Goal: Task Accomplishment & Management: Complete application form

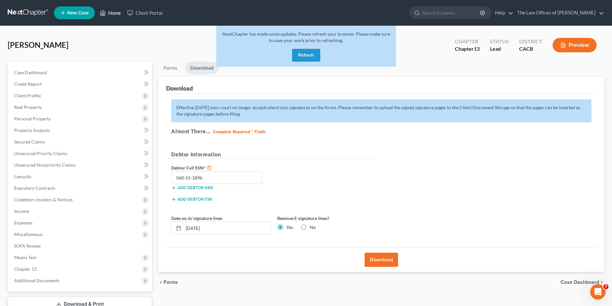
click at [114, 13] on link "Home" at bounding box center [110, 13] width 27 height 12
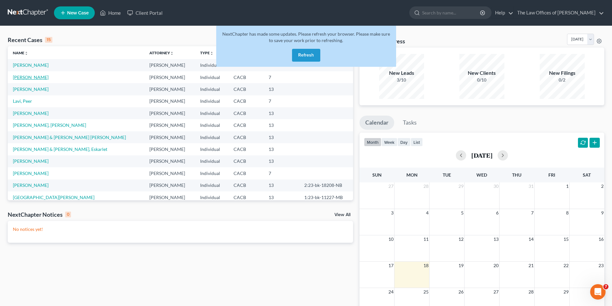
click at [40, 75] on link "[PERSON_NAME]" at bounding box center [31, 77] width 36 height 5
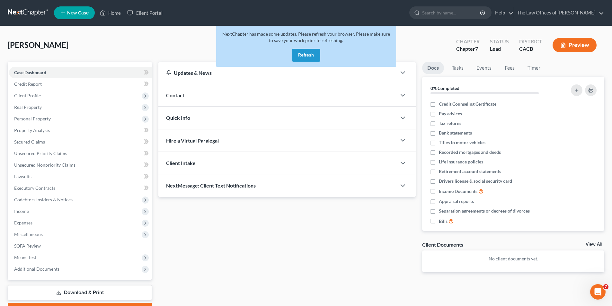
click at [309, 54] on button "Refresh" at bounding box center [306, 55] width 28 height 13
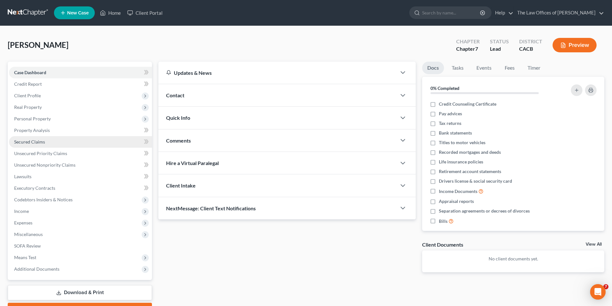
click at [44, 142] on span "Secured Claims" at bounding box center [29, 141] width 31 height 5
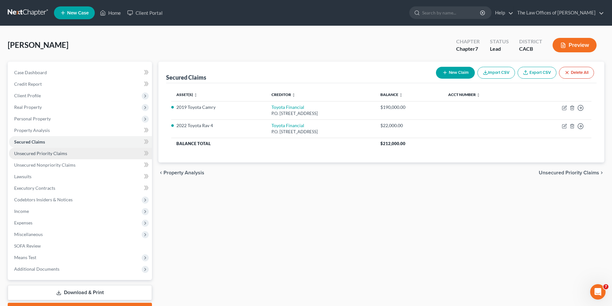
click at [52, 155] on span "Unsecured Priority Claims" at bounding box center [40, 153] width 53 height 5
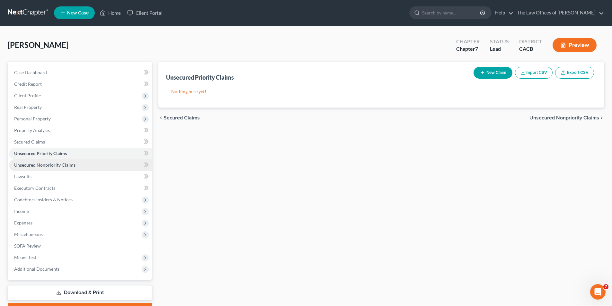
click at [58, 163] on span "Unsecured Nonpriority Claims" at bounding box center [44, 164] width 61 height 5
click at [484, 74] on button "New Claim" at bounding box center [493, 73] width 39 height 12
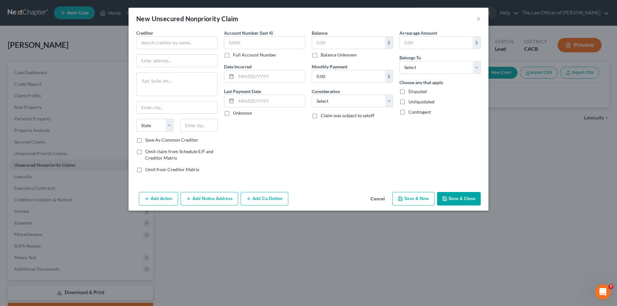
drag, startPoint x: 309, startPoint y: 15, endPoint x: 322, endPoint y: 15, distance: 13.5
click at [322, 15] on div "New Unsecured Nonpriority Claim ×" at bounding box center [309, 19] width 360 height 22
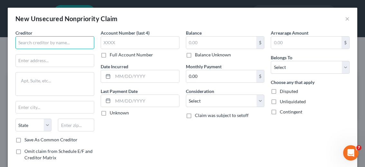
click at [64, 42] on input "text" at bounding box center [54, 42] width 79 height 13
type input "Headway Capital LLC"
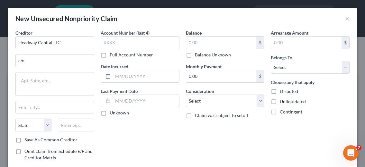
click at [156, 138] on div "Account Number (last 4) Full Account Number Date Incurred Last Payment Date Unk…" at bounding box center [139, 104] width 85 height 148
click at [58, 64] on input "c/o" at bounding box center [55, 61] width 78 height 12
type input "c/o Gurstel Law PC"
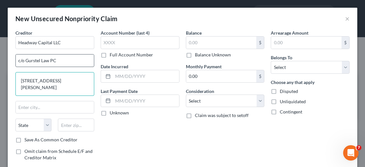
type textarea "[STREET_ADDRESS][PERSON_NAME]"
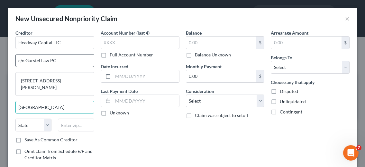
type input "[GEOGRAPHIC_DATA]"
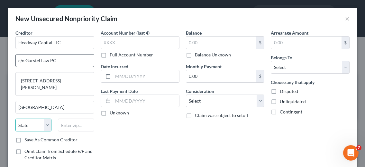
select select "4"
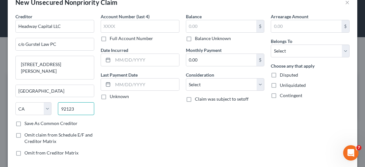
scroll to position [32, 0]
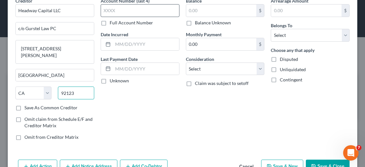
type input "92123"
click at [137, 11] on input "text" at bounding box center [140, 10] width 79 height 13
type input "7851"
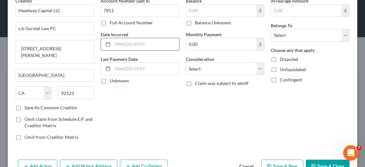
click at [128, 47] on input "text" at bounding box center [146, 44] width 66 height 12
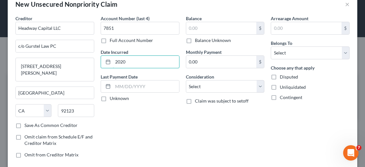
scroll to position [0, 0]
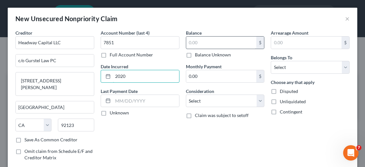
type input "2020"
click at [199, 42] on input "text" at bounding box center [221, 43] width 70 height 12
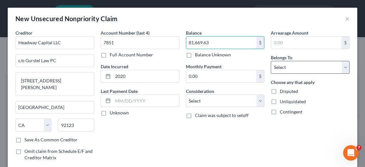
type input "81,669.63"
click at [284, 64] on select "Select Debtor 1 Only Debtor 2 Only Debtor 1 And Debtor 2 Only At Least One Of T…" at bounding box center [309, 67] width 79 height 13
select select "3"
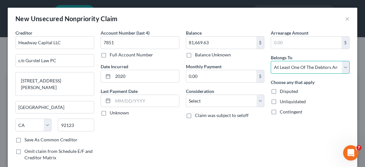
click at [270, 61] on select "Select Debtor 1 Only Debtor 2 Only Debtor 1 And Debtor 2 Only At Least One Of T…" at bounding box center [309, 67] width 79 height 13
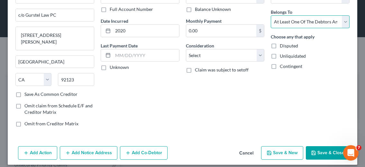
scroll to position [51, 0]
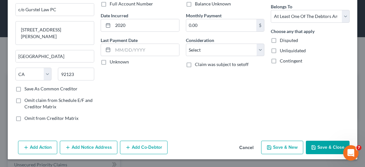
click at [278, 148] on button "Save & New" at bounding box center [282, 147] width 42 height 13
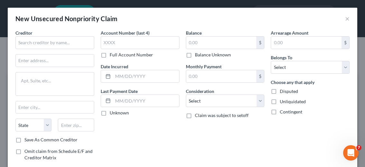
click at [168, 140] on div "Account Number (last 4) Full Account Number Date Incurred Last Payment Date Unk…" at bounding box center [139, 104] width 85 height 148
click at [63, 44] on input "text" at bounding box center [54, 42] width 79 height 13
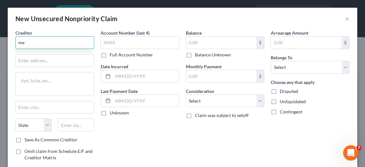
type input "m"
type input "Credit Collection Services"
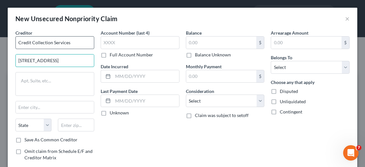
type input "[STREET_ADDRESS]"
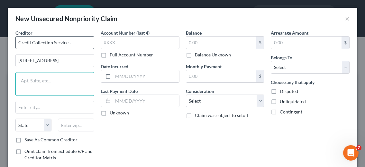
type textarea "N"
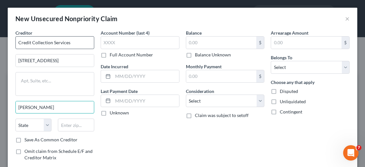
type input "[PERSON_NAME]"
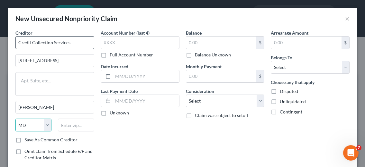
select select "22"
type input "02062"
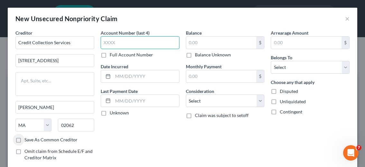
click at [120, 45] on input "text" at bounding box center [140, 42] width 79 height 13
click at [142, 40] on input "text" at bounding box center [140, 42] width 79 height 13
type input "0383"
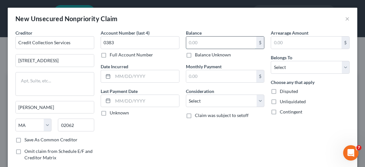
click at [196, 43] on input "text" at bounding box center [221, 43] width 70 height 12
type input "9,470"
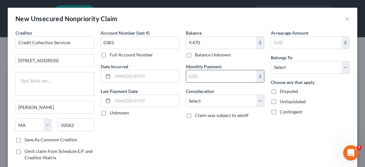
click at [212, 81] on input "text" at bounding box center [221, 76] width 70 height 12
click at [206, 100] on select "Select Cable / Satellite Services Collection Agency Credit Card Debt Debt Couns…" at bounding box center [225, 101] width 79 height 13
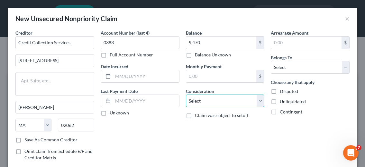
select select "4"
click at [186, 95] on select "Select Cable / Satellite Services Collection Agency Credit Card Debt Debt Couns…" at bounding box center [225, 101] width 79 height 13
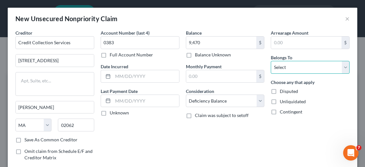
click at [280, 71] on select "Select Debtor 1 Only Debtor 2 Only Debtor 1 And Debtor 2 Only At Least One Of T…" at bounding box center [309, 67] width 79 height 13
select select "3"
click at [270, 61] on select "Select Debtor 1 Only Debtor 2 Only Debtor 1 And Debtor 2 Only At Least One Of T…" at bounding box center [309, 67] width 79 height 13
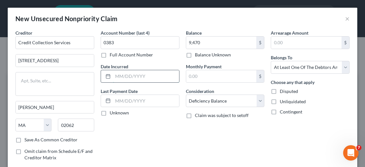
click at [130, 81] on input "text" at bounding box center [146, 76] width 66 height 12
type input "[DATE]"
click at [157, 145] on div "Account Number (last 4) 0383 Full Account Number Date Incurred [DATE] Last Paym…" at bounding box center [139, 104] width 85 height 148
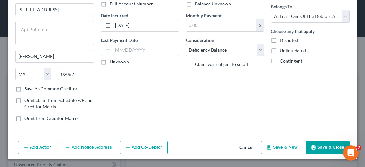
click at [280, 147] on button "Save & New" at bounding box center [282, 147] width 42 height 13
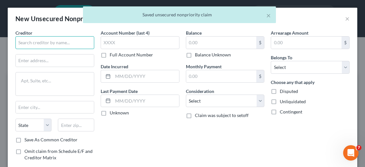
click at [44, 46] on input "text" at bounding box center [54, 42] width 79 height 13
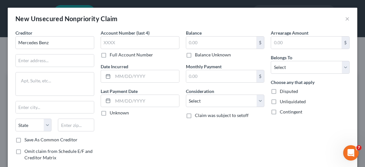
click at [152, 130] on div "Account Number (last 4) Full Account Number Date Incurred Last Payment Date Unk…" at bounding box center [139, 104] width 85 height 148
click at [78, 41] on input "Mercedes Benz" at bounding box center [54, 42] width 79 height 13
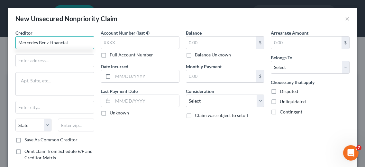
type input "Mercedes Benz Financial"
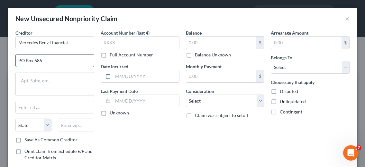
type input "PO Box 685"
type input "Roanoke"
select select "45"
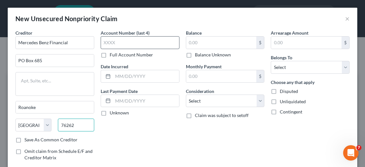
type input "76262"
click at [133, 45] on input "text" at bounding box center [140, 42] width 79 height 13
type input "6001"
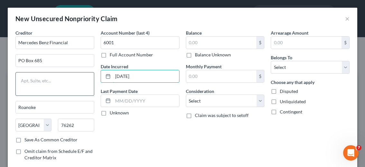
type input "[DATE]"
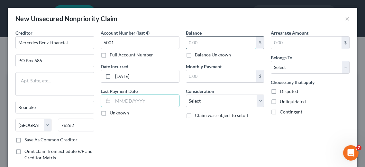
click at [201, 45] on input "text" at bounding box center [221, 43] width 70 height 12
type input "9,470.63"
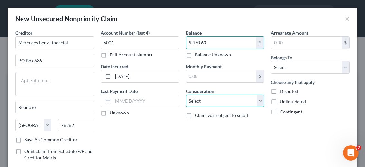
click at [206, 105] on select "Select Cable / Satellite Services Collection Agency Credit Card Debt Debt Couns…" at bounding box center [225, 101] width 79 height 13
select select "4"
click at [186, 95] on select "Select Cable / Satellite Services Collection Agency Credit Card Debt Debt Couns…" at bounding box center [225, 101] width 79 height 13
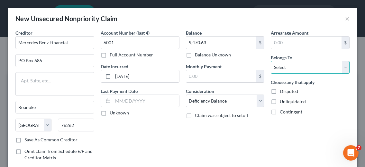
click at [280, 67] on select "Select Debtor 1 Only Debtor 2 Only Debtor 1 And Debtor 2 Only At Least One Of T…" at bounding box center [309, 67] width 79 height 13
select select "3"
click at [270, 61] on select "Select Debtor 1 Only Debtor 2 Only Debtor 1 And Debtor 2 Only At Least One Of T…" at bounding box center [309, 67] width 79 height 13
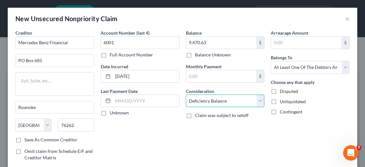
click at [236, 102] on select "Select Cable / Satellite Services Collection Agency Credit Card Debt Debt Couns…" at bounding box center [225, 101] width 79 height 13
click at [318, 144] on div "Arrearage Amount $ Belongs To * Select Debtor 1 Only Debtor 2 Only Debtor 1 And…" at bounding box center [309, 104] width 85 height 148
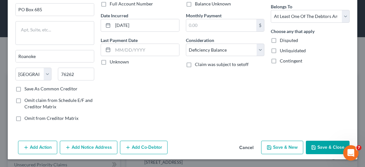
click at [277, 146] on button "Save & New" at bounding box center [282, 147] width 42 height 13
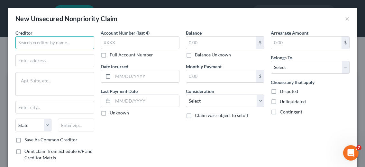
click at [70, 45] on input "text" at bounding box center [54, 42] width 79 height 13
type input "Crown Asset Mgmt LLC"
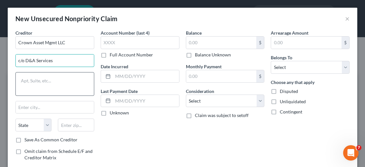
type input "c/o D&A Services"
click at [50, 89] on textarea at bounding box center [54, 84] width 79 height 24
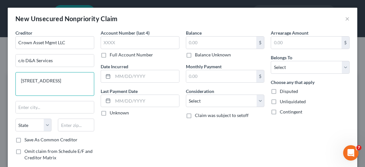
type textarea "[STREET_ADDRESS]"
type input "Des Plaines"
select select "14"
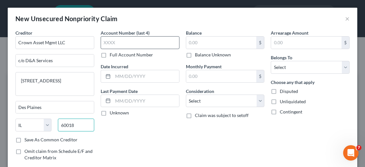
type input "60018"
click at [131, 48] on input "text" at bounding box center [140, 42] width 79 height 13
type input "4889"
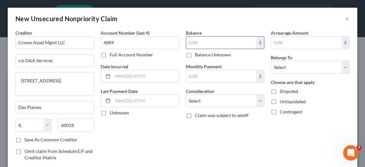
click at [217, 43] on input "text" at bounding box center [221, 43] width 70 height 12
type input "8,879.29"
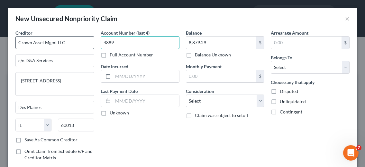
drag, startPoint x: 118, startPoint y: 42, endPoint x: 84, endPoint y: 45, distance: 34.2
click at [84, 45] on div "Creditor * Crown Asset Mgmt LLC c/o D&A Services [STREET_ADDRESS][GEOGRAPHIC_DA…" at bounding box center [182, 104] width 340 height 148
type input "4889"
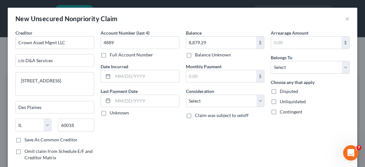
click at [110, 57] on label "Full Account Number" at bounding box center [131, 55] width 43 height 6
click at [112, 56] on input "Full Account Number" at bounding box center [114, 54] width 4 height 4
click at [128, 46] on input "4889" at bounding box center [140, 42] width 79 height 13
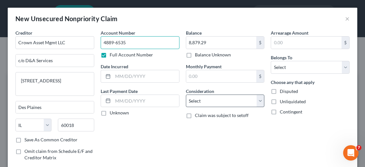
type input "4889-6535"
click at [214, 99] on select "Select Cable / Satellite Services Collection Agency Credit Card Debt Debt Couns…" at bounding box center [225, 101] width 79 height 13
select select "1"
click at [186, 95] on select "Select Cable / Satellite Services Collection Agency Credit Card Debt Debt Couns…" at bounding box center [225, 101] width 79 height 13
click at [279, 90] on label "Disputed" at bounding box center [288, 91] width 18 height 6
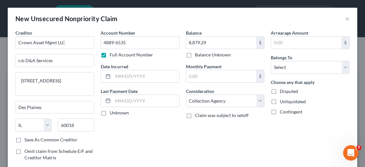
click at [282, 90] on input "Disputed" at bounding box center [284, 90] width 4 height 4
checkbox input "true"
click at [283, 68] on select "Select Debtor 1 Only Debtor 2 Only Debtor 1 And Debtor 2 Only At Least One Of T…" at bounding box center [309, 67] width 79 height 13
select select "3"
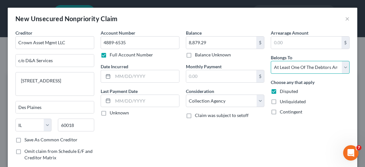
click at [270, 61] on select "Select Debtor 1 Only Debtor 2 Only Debtor 1 And Debtor 2 Only At Least One Of T…" at bounding box center [309, 67] width 79 height 13
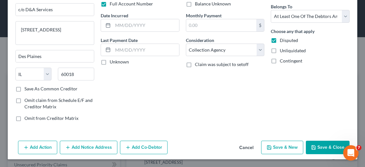
click at [268, 147] on polyline "button" at bounding box center [269, 146] width 2 height 1
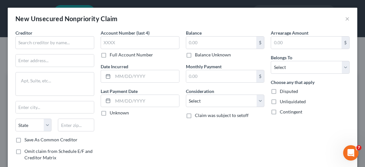
type input "0.00"
click at [63, 44] on input "text" at bounding box center [54, 42] width 79 height 13
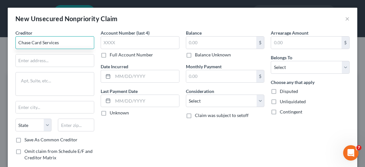
type input "Chase Card Services"
type input "PO Box 15548"
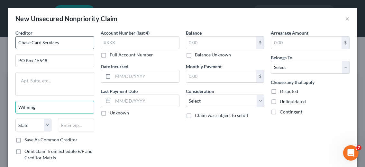
type input "Wilmington"
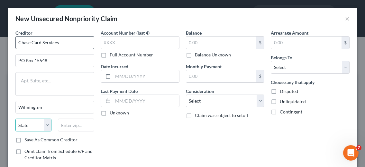
select select "7"
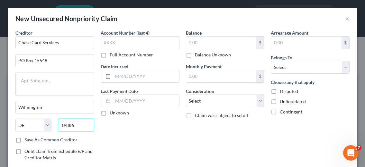
type input "19886"
click at [130, 139] on div "Account Number (last 4) Full Account Number Date Incurred Last Payment Date Unk…" at bounding box center [139, 104] width 85 height 148
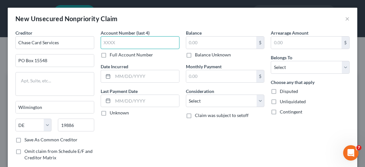
click at [133, 41] on input "text" at bounding box center [140, 42] width 79 height 13
type input "2359"
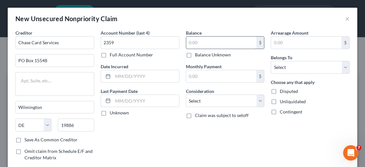
click at [197, 44] on input "text" at bounding box center [221, 43] width 70 height 12
type input "3,717.27"
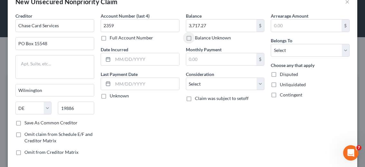
scroll to position [32, 0]
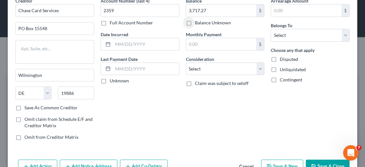
click at [208, 126] on div "Balance 3,717.27 $ Balance Unknown Balance Undetermined 3,717.27 $ Balance Unkn…" at bounding box center [224, 71] width 85 height 148
click at [224, 71] on select "Select Cable / Satellite Services Collection Agency Credit Card Debt Debt Couns…" at bounding box center [225, 69] width 79 height 13
select select "2"
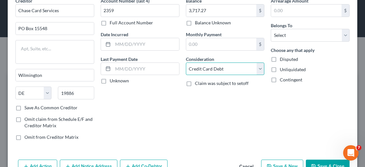
click at [186, 63] on select "Select Cable / Satellite Services Collection Agency Credit Card Debt Debt Couns…" at bounding box center [225, 69] width 79 height 13
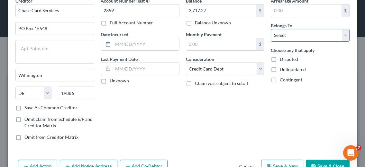
click at [282, 39] on select "Select Debtor 1 Only Debtor 2 Only Debtor 1 And Debtor 2 Only At Least One Of T…" at bounding box center [309, 35] width 79 height 13
select select "3"
click at [270, 29] on select "Select Debtor 1 Only Debtor 2 Only Debtor 1 And Debtor 2 Only At Least One Of T…" at bounding box center [309, 35] width 79 height 13
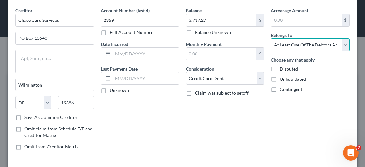
scroll to position [51, 0]
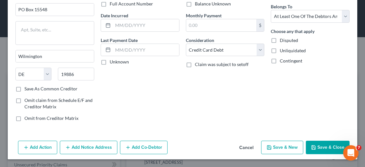
click at [285, 146] on button "Save & New" at bounding box center [282, 147] width 42 height 13
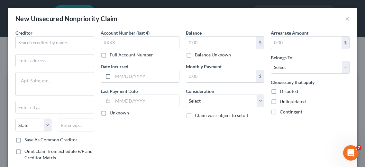
click at [160, 136] on div "Account Number (last 4) Full Account Number Date Incurred Last Payment Date Unk…" at bounding box center [139, 104] width 85 height 148
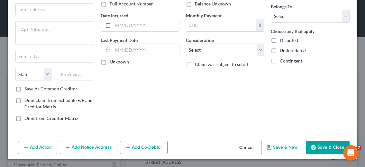
click at [248, 148] on button "Cancel" at bounding box center [246, 148] width 24 height 13
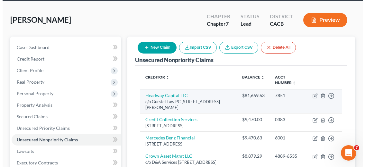
scroll to position [64, 0]
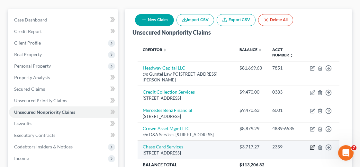
click at [311, 145] on icon "button" at bounding box center [312, 147] width 5 height 5
select select "7"
select select "2"
select select "3"
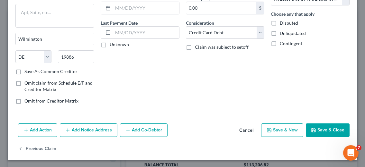
scroll to position [69, 0]
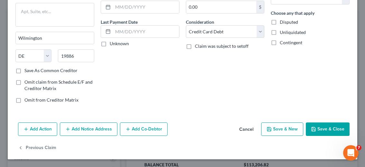
click at [87, 129] on button "Add Notice Address" at bounding box center [89, 129] width 58 height 13
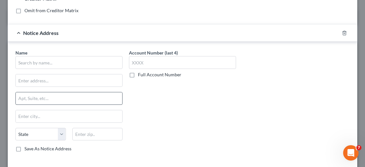
scroll to position [161, 0]
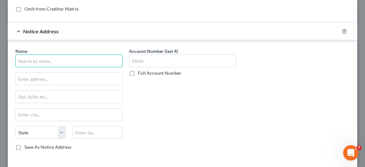
click at [47, 61] on input "text" at bounding box center [68, 61] width 107 height 13
type input "United Collection Bureau Inc"
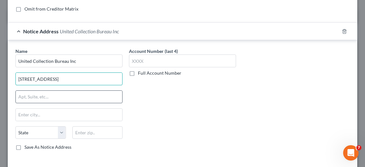
type input "[STREET_ADDRESS]"
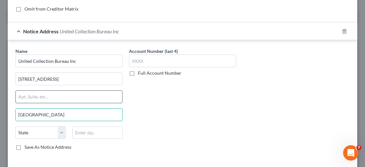
type input "[GEOGRAPHIC_DATA]"
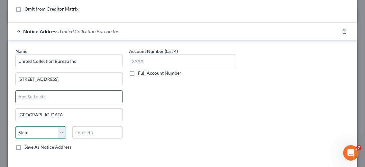
select select "36"
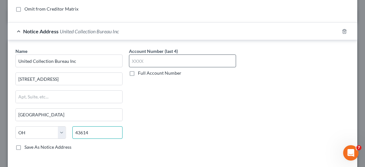
type input "43614"
click at [142, 60] on input "text" at bounding box center [182, 61] width 107 height 13
click at [167, 59] on input "text" at bounding box center [182, 61] width 107 height 13
type input "7696"
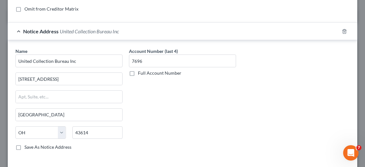
click at [151, 122] on div "Account Number (last 4) 7696 Full Account Number" at bounding box center [182, 102] width 113 height 108
click at [216, 114] on div "Account Number (last 4) 7696 Full Account Number" at bounding box center [182, 102] width 113 height 108
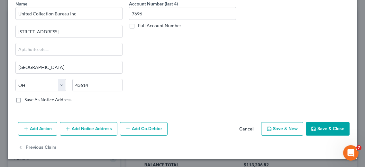
click at [288, 132] on button "Save & New" at bounding box center [282, 128] width 42 height 13
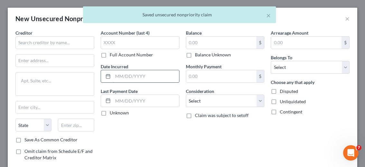
scroll to position [0, 0]
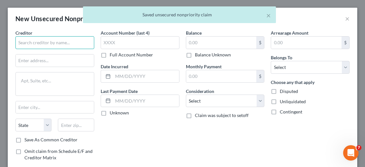
click at [58, 46] on input "text" at bounding box center [54, 42] width 79 height 13
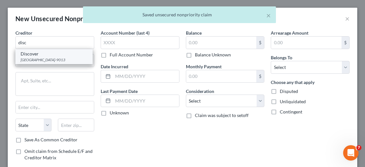
click at [42, 60] on div "[GEOGRAPHIC_DATA]-9013" at bounding box center [54, 59] width 67 height 5
type input "Discover"
type input "PO Box 29013"
type input "Phoenix"
select select "3"
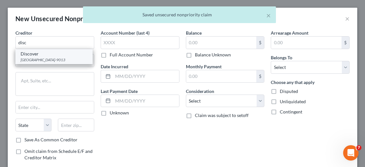
type input "85038-9013"
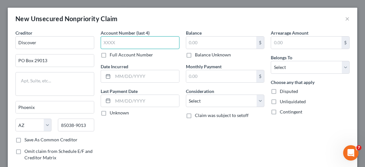
click at [127, 43] on input "text" at bounding box center [140, 42] width 79 height 13
click at [134, 45] on input "text" at bounding box center [140, 42] width 79 height 13
type input "0029"
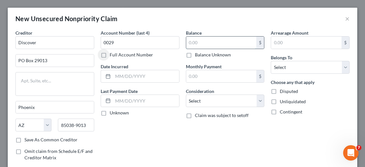
click at [197, 43] on input "text" at bounding box center [221, 43] width 70 height 12
type input "1,072.75"
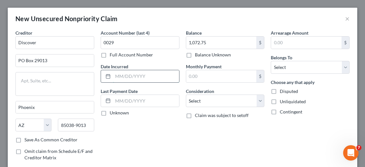
click at [129, 76] on input "text" at bounding box center [146, 76] width 66 height 12
type input "2020"
click at [276, 71] on select "Select Debtor 1 Only Debtor 2 Only Debtor 1 And Debtor 2 Only At Least One Of T…" at bounding box center [309, 67] width 79 height 13
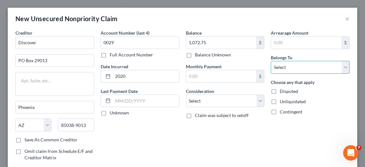
select select "3"
click at [270, 61] on select "Select Debtor 1 Only Debtor 2 Only Debtor 1 And Debtor 2 Only At Least One Of T…" at bounding box center [309, 67] width 79 height 13
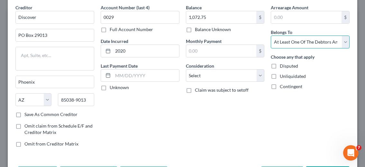
scroll to position [51, 0]
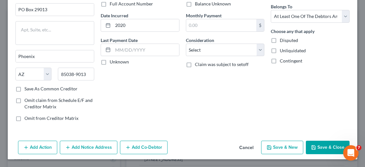
click at [80, 149] on button "Add Notice Address" at bounding box center [89, 147] width 58 height 13
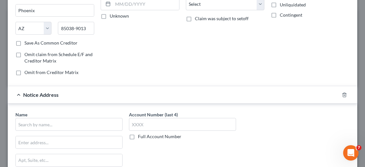
scroll to position [147, 0]
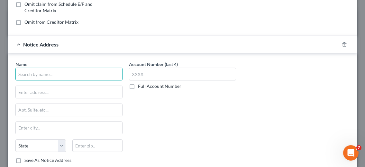
click at [56, 78] on input "text" at bounding box center [68, 74] width 107 height 13
type input "Capital Mgmt Svcs LP"
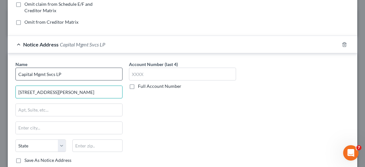
type input "[STREET_ADDRESS][PERSON_NAME]"
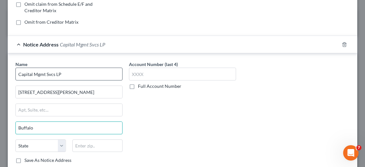
type input "Buffalo"
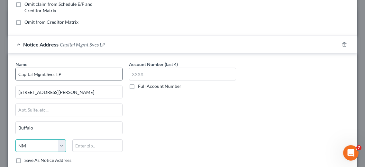
select select "35"
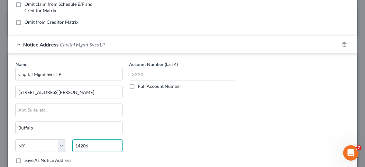
type input "14206"
drag, startPoint x: 197, startPoint y: 113, endPoint x: 183, endPoint y: 100, distance: 18.6
click at [197, 112] on div "Account Number (last 4) Full Account Number" at bounding box center [182, 115] width 113 height 108
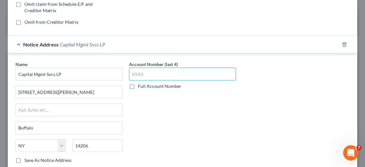
click at [158, 75] on input "text" at bounding box center [182, 74] width 107 height 13
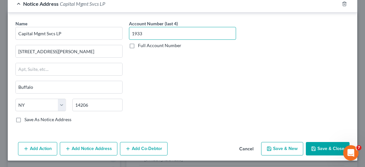
scroll to position [190, 0]
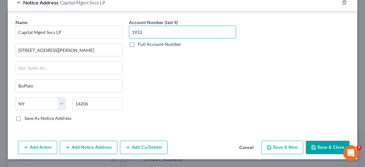
type input "1933"
click at [274, 144] on button "Save & New" at bounding box center [282, 147] width 42 height 13
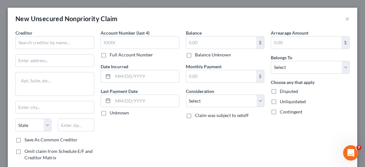
click at [132, 152] on div "Account Number (last 4) Full Account Number Date Incurred Last Payment Date Unk…" at bounding box center [139, 104] width 85 height 148
click at [69, 46] on input "text" at bounding box center [54, 42] width 79 height 13
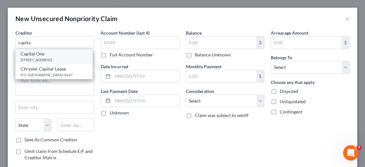
click at [46, 60] on div "[STREET_ADDRESS]" at bounding box center [54, 59] width 67 height 5
type input "Capital One"
type input "PO Box 60599"
type input "City of Industry"
select select "4"
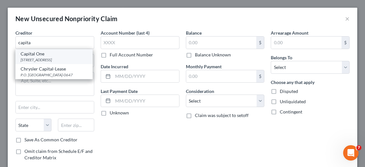
type input "91716"
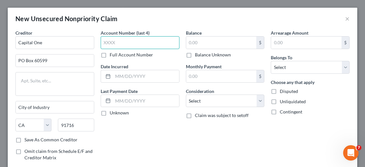
click at [136, 45] on input "text" at bounding box center [140, 42] width 79 height 13
type input "8803"
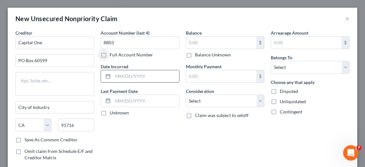
click at [123, 77] on input "text" at bounding box center [146, 76] width 66 height 12
type input "2020"
click at [205, 45] on input "text" at bounding box center [221, 43] width 70 height 12
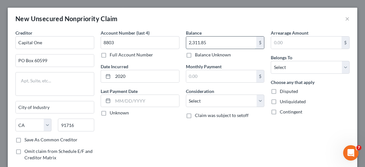
type input "2,311.85"
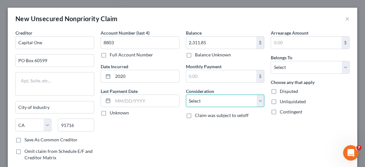
click at [192, 105] on select "Select Cable / Satellite Services Collection Agency Credit Card Debt Debt Couns…" at bounding box center [225, 101] width 79 height 13
select select "2"
click at [186, 95] on select "Select Cable / Satellite Services Collection Agency Credit Card Debt Debt Couns…" at bounding box center [225, 101] width 79 height 13
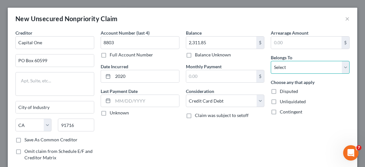
click at [281, 68] on select "Select Debtor 1 Only Debtor 2 Only Debtor 1 And Debtor 2 Only At Least One Of T…" at bounding box center [309, 67] width 79 height 13
select select "3"
click at [270, 61] on select "Select Debtor 1 Only Debtor 2 Only Debtor 1 And Debtor 2 Only At Least One Of T…" at bounding box center [309, 67] width 79 height 13
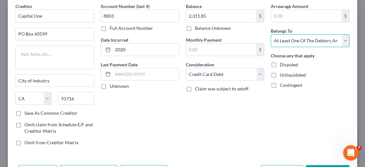
scroll to position [51, 0]
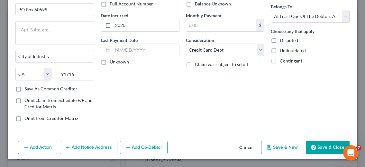
click at [103, 146] on button "Add Notice Address" at bounding box center [89, 147] width 58 height 13
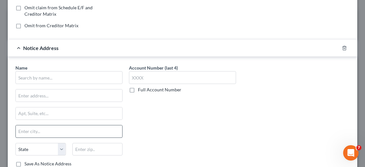
scroll to position [147, 0]
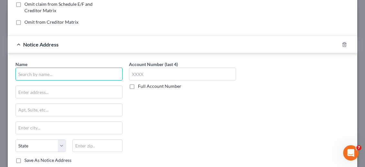
click at [48, 77] on input "text" at bounding box center [68, 74] width 107 height 13
click at [165, 130] on div "Account Number (last 4) Full Account Number" at bounding box center [182, 115] width 113 height 108
click at [73, 77] on input "text" at bounding box center [68, 74] width 107 height 13
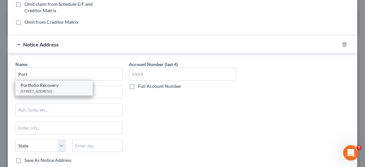
click at [52, 90] on div "[STREET_ADDRESS]" at bounding box center [54, 91] width 67 height 5
type input "Portfolio Recovery"
type input "[STREET_ADDRESS]"
type input "[GEOGRAPHIC_DATA]"
select select "48"
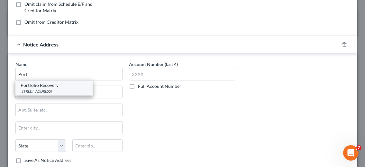
type input "23502"
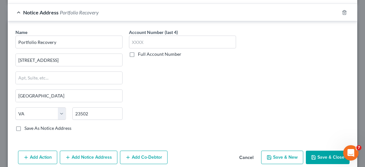
click at [195, 141] on div "Name * Portfolio Recovery [STREET_ADDRESS] Norfolk State [US_STATE] AK AR AZ CA…" at bounding box center [182, 81] width 349 height 121
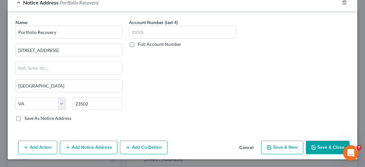
click at [274, 149] on button "Save & New" at bounding box center [282, 147] width 42 height 13
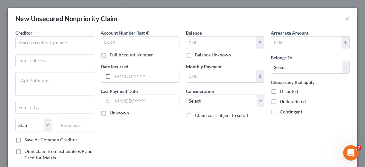
drag, startPoint x: 191, startPoint y: 159, endPoint x: 191, endPoint y: 130, distance: 28.9
click at [191, 159] on div "Balance $ Balance Unknown Balance Undetermined $ Balance Unknown Monthly Paymen…" at bounding box center [224, 104] width 85 height 148
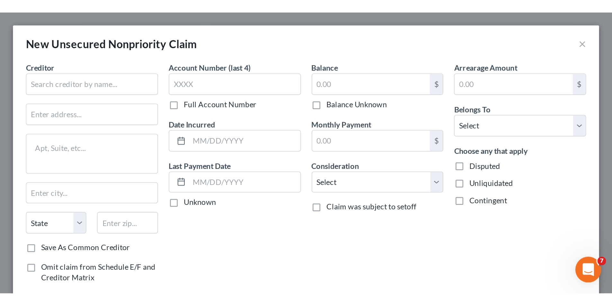
scroll to position [35, 0]
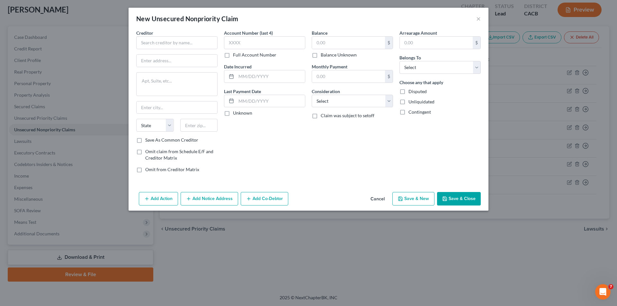
click at [461, 196] on button "Save & Close" at bounding box center [459, 198] width 44 height 13
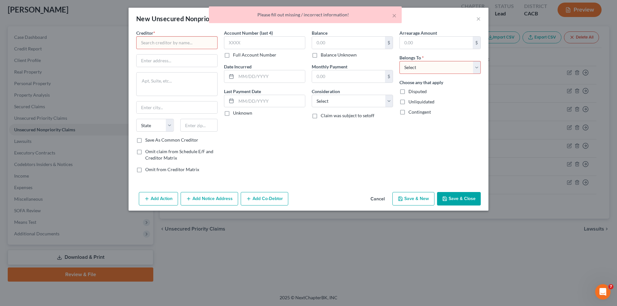
click at [382, 200] on button "Cancel" at bounding box center [377, 199] width 24 height 13
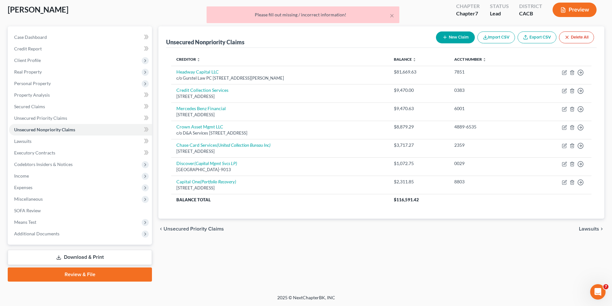
click at [586, 228] on span "Lawsuits" at bounding box center [589, 228] width 20 height 5
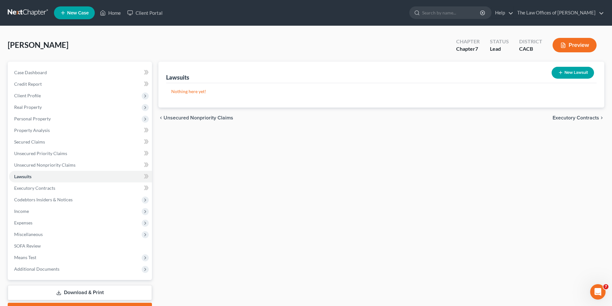
click at [566, 72] on button "New Lawsuit" at bounding box center [573, 73] width 42 height 12
select select "0"
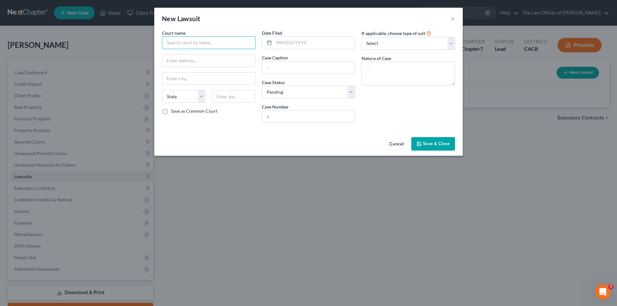
click at [230, 42] on input "text" at bounding box center [208, 42] width 93 height 13
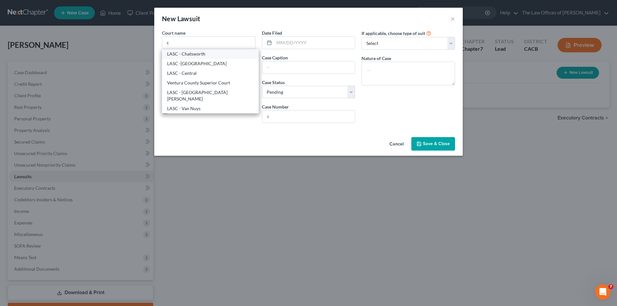
click at [204, 55] on div "LASC - Chatsworth" at bounding box center [210, 54] width 86 height 6
type input "LASC - Chatsworth"
type input "[STREET_ADDRESS]"
type input "Chatsworth"
select select "4"
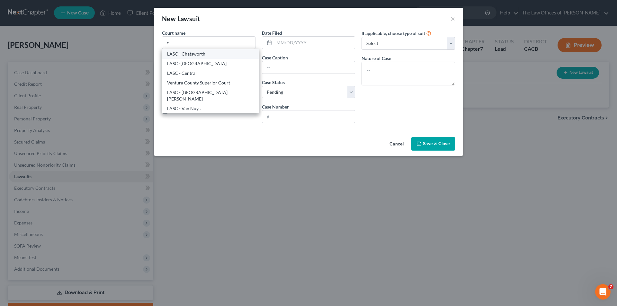
type input "91311"
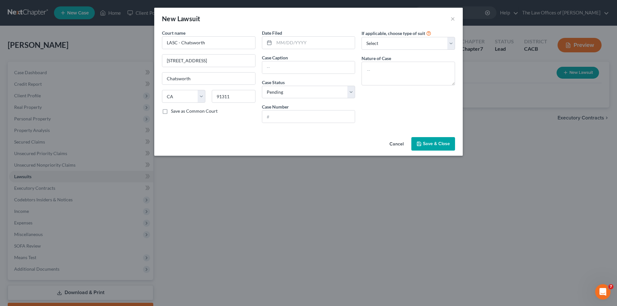
click at [423, 117] on div "If applicable, choose type of suit Select Repossession Garnishment Foreclosure …" at bounding box center [408, 79] width 100 height 99
drag, startPoint x: 279, startPoint y: 43, endPoint x: 298, endPoint y: 43, distance: 19.0
click at [279, 43] on input "text" at bounding box center [314, 43] width 81 height 12
type input "[DATE]"
click at [280, 65] on input "text" at bounding box center [308, 67] width 93 height 12
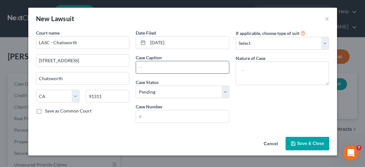
click at [155, 68] on input "text" at bounding box center [182, 67] width 93 height 12
type input "Headway Capital"
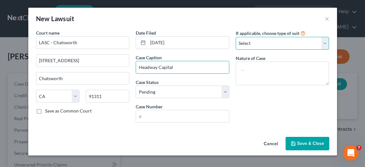
click at [254, 46] on select "Select Repossession Garnishment Foreclosure Attached, Seized, Or Levied Other" at bounding box center [281, 43] width 93 height 13
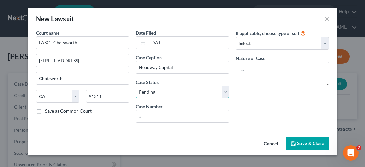
click at [176, 93] on select "Select Pending On Appeal Concluded" at bounding box center [182, 92] width 93 height 13
click at [136, 86] on select "Select Pending On Appeal Concluded" at bounding box center [182, 92] width 93 height 13
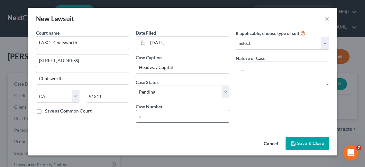
click at [164, 117] on input "text" at bounding box center [182, 117] width 93 height 12
type input "25CHCV01594"
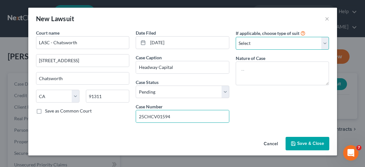
click at [282, 45] on select "Select Repossession Garnishment Foreclosure Attached, Seized, Or Levied Other" at bounding box center [281, 43] width 93 height 13
select select "4"
click at [235, 37] on select "Select Repossession Garnishment Foreclosure Attached, Seized, Or Levied Other" at bounding box center [281, 43] width 93 height 13
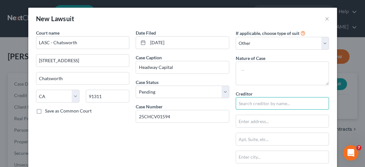
click at [256, 102] on input "text" at bounding box center [281, 103] width 93 height 13
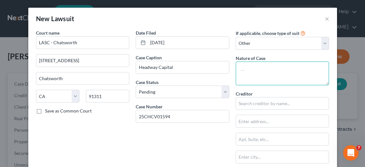
click at [262, 70] on textarea at bounding box center [281, 74] width 93 height 24
type textarea "Collection"
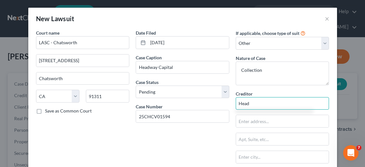
click at [261, 107] on input "Head" at bounding box center [281, 103] width 93 height 13
click at [260, 106] on input "Head" at bounding box center [281, 103] width 93 height 13
type input "H"
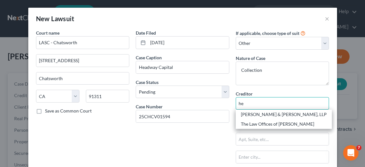
drag, startPoint x: 231, startPoint y: 105, endPoint x: 216, endPoint y: 105, distance: 15.4
click at [217, 105] on div "Court name * LASC - [GEOGRAPHIC_DATA] [STREET_ADDRESS] [GEOGRAPHIC_DATA] [US_ST…" at bounding box center [182, 131] width 299 height 202
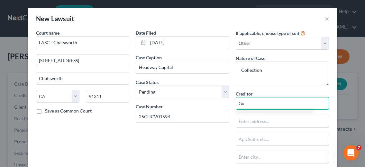
type input "G"
type input "H"
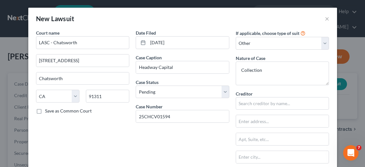
click at [178, 144] on div "Date Filed [DATE] Case Caption Headway Capital Case Status * Select Pending On …" at bounding box center [182, 131] width 100 height 202
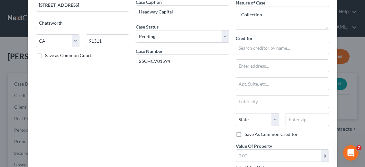
scroll to position [100, 0]
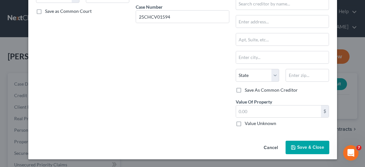
click at [299, 145] on span "Save & Close" at bounding box center [310, 147] width 27 height 5
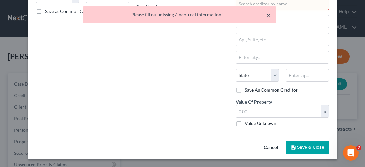
click at [270, 14] on button "×" at bounding box center [268, 16] width 4 height 8
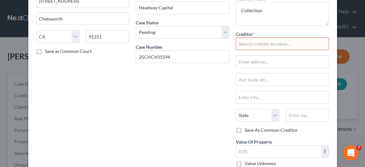
scroll to position [64, 0]
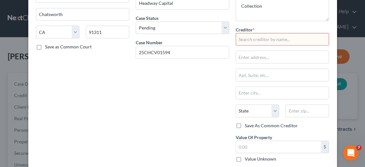
click at [271, 41] on input "text" at bounding box center [281, 39] width 93 height 13
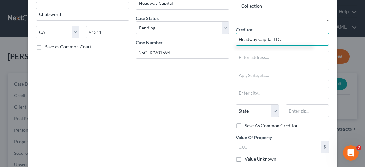
type input "Headway Capital LLC"
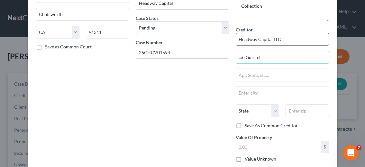
type input "c/o Gurstel"
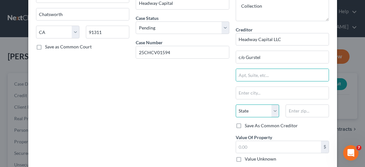
click at [251, 113] on select "State [US_STATE] AK AR AZ CA CO CT DE DC [GEOGRAPHIC_DATA] [GEOGRAPHIC_DATA] GU…" at bounding box center [256, 111] width 43 height 13
select select "4"
click at [235, 105] on select "State [US_STATE] AK AR AZ CA CO CT DE DC [GEOGRAPHIC_DATA] [GEOGRAPHIC_DATA] GU…" at bounding box center [256, 111] width 43 height 13
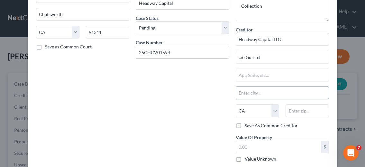
click at [253, 93] on input "text" at bounding box center [282, 93] width 93 height 12
type input "[PERSON_NAME]"
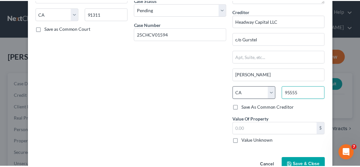
scroll to position [100, 0]
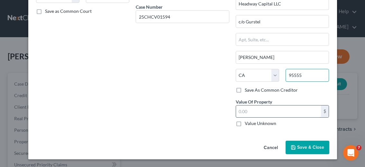
type input "95555"
click at [265, 111] on input "text" at bounding box center [278, 112] width 85 height 12
type input "[PERSON_NAME]"
click at [293, 148] on icon "button" at bounding box center [292, 147] width 5 height 5
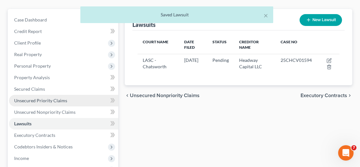
click at [45, 98] on span "Unsecured Priority Claims" at bounding box center [40, 100] width 53 height 5
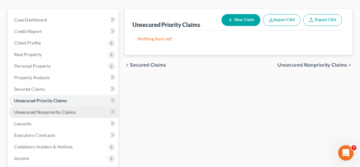
click at [61, 110] on span "Unsecured Nonpriority Claims" at bounding box center [44, 112] width 61 height 5
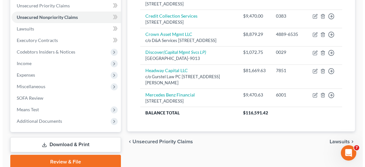
scroll to position [161, 0]
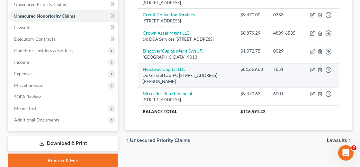
click at [182, 73] on div "c/o Gurstel Law PC [STREET_ADDRESS][PERSON_NAME]" at bounding box center [186, 79] width 87 height 12
click at [314, 67] on icon "button" at bounding box center [312, 69] width 5 height 5
select select "4"
select select "3"
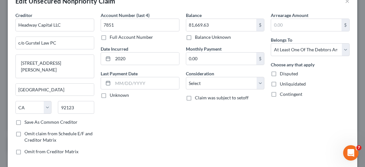
scroll to position [32, 0]
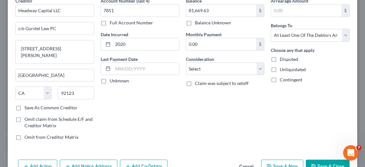
click at [24, 108] on label "Save As Common Creditor" at bounding box center [50, 108] width 53 height 6
click at [27, 108] on input "Save As Common Creditor" at bounding box center [29, 107] width 4 height 4
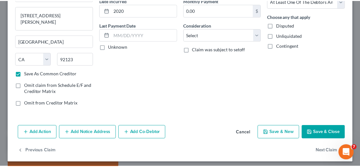
scroll to position [69, 0]
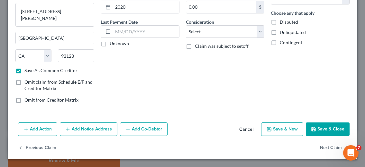
click at [322, 129] on button "Save & Close" at bounding box center [328, 129] width 44 height 13
checkbox input "false"
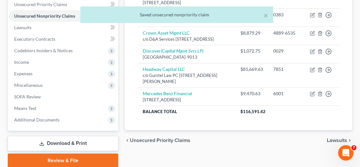
click at [340, 132] on div "chevron_left Unsecured Priority Claims Lawsuits chevron_right" at bounding box center [238, 140] width 227 height 21
click at [330, 138] on span "Lawsuits" at bounding box center [337, 140] width 20 height 5
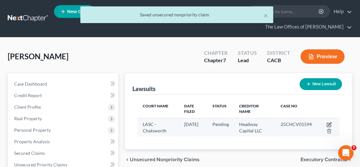
click at [328, 122] on icon "button" at bounding box center [328, 124] width 5 height 5
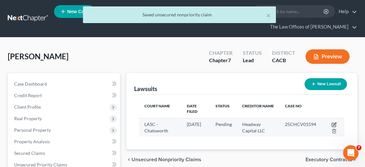
select select "4"
select select "0"
select select "4"
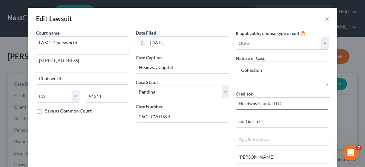
click at [270, 105] on input "Headway Capital LLC" at bounding box center [281, 103] width 93 height 13
click at [290, 103] on input "Headway Capital LLC" at bounding box center [281, 103] width 93 height 13
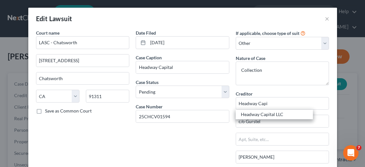
click at [279, 114] on div "Headway Capital LLC" at bounding box center [274, 114] width 67 height 6
type input "Headway Capital LLC"
type input "c/o Gurstel Law PC"
type input "[STREET_ADDRESS][PERSON_NAME]"
type input "[GEOGRAPHIC_DATA]"
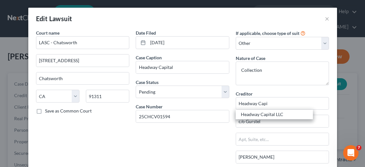
type input "92123"
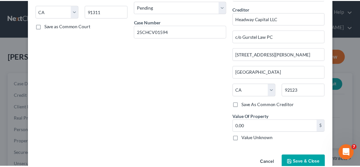
scroll to position [100, 0]
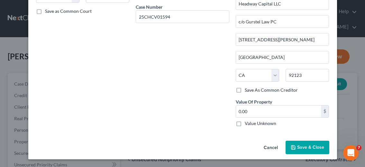
click at [300, 146] on span "Save & Close" at bounding box center [310, 147] width 27 height 5
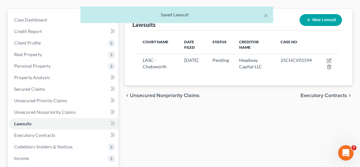
click at [315, 93] on span "Executory Contracts" at bounding box center [323, 95] width 47 height 5
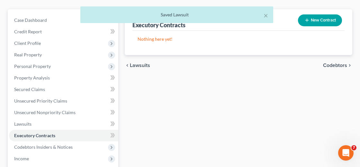
scroll to position [64, 0]
click at [335, 63] on span "Codebtors" at bounding box center [335, 65] width 24 height 5
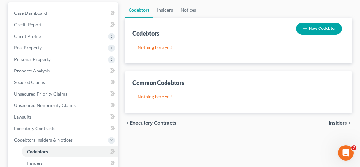
scroll to position [129, 0]
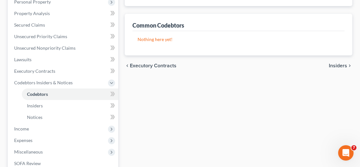
click at [338, 63] on span "Insiders" at bounding box center [338, 65] width 18 height 5
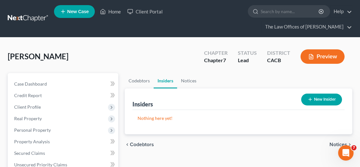
click at [333, 142] on span "Notices" at bounding box center [338, 144] width 18 height 5
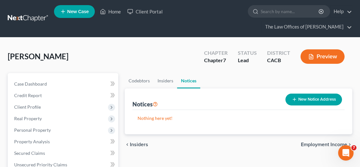
click at [310, 142] on span "Employment Income" at bounding box center [324, 144] width 46 height 5
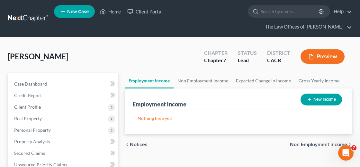
click at [311, 142] on span "Non Employment Income" at bounding box center [318, 144] width 57 height 5
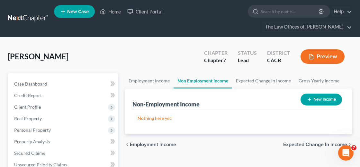
click at [164, 142] on span "Employment Income" at bounding box center [153, 144] width 46 height 5
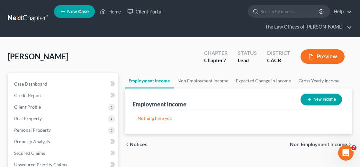
click at [316, 94] on button "New Income" at bounding box center [320, 100] width 41 height 12
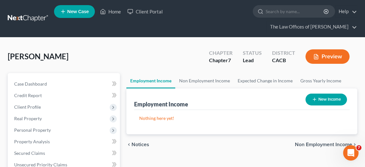
select select "0"
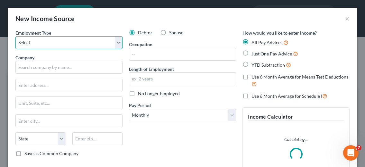
click at [62, 46] on select "Select Full or [DEMOGRAPHIC_DATA] Employment Self Employment" at bounding box center [68, 42] width 107 height 13
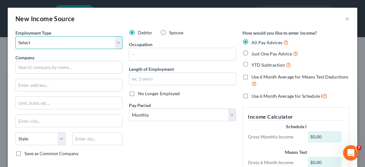
select select "0"
click at [15, 36] on select "Select Full or [DEMOGRAPHIC_DATA] Employment Self Employment" at bounding box center [68, 42] width 107 height 13
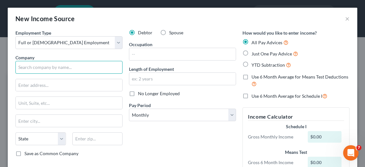
click at [57, 70] on input "text" at bounding box center [68, 67] width 107 height 13
type input "The Oaks Country Club"
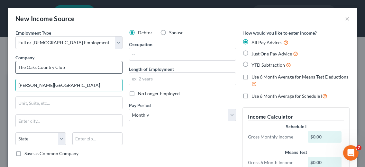
type input "[PERSON_NAME][GEOGRAPHIC_DATA]"
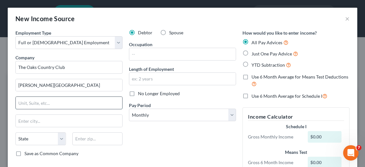
click at [51, 104] on input "text" at bounding box center [69, 103] width 106 height 12
paste input "[STREET_ADDRESS]"
type input "[STREET_ADDRESS]"
drag, startPoint x: 58, startPoint y: 120, endPoint x: 62, endPoint y: 115, distance: 6.1
click at [58, 120] on input "text" at bounding box center [69, 121] width 106 height 12
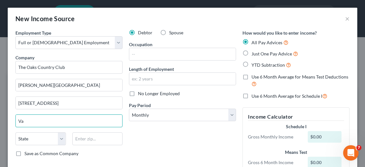
type input "[GEOGRAPHIC_DATA]"
click at [49, 142] on select "State [US_STATE] AK AR AZ CA CO CT DE DC [GEOGRAPHIC_DATA] [GEOGRAPHIC_DATA] GU…" at bounding box center [40, 139] width 50 height 13
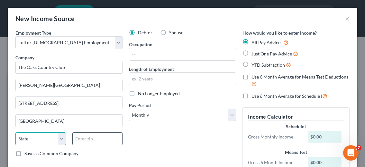
select select "4"
click at [84, 141] on input "text" at bounding box center [97, 139] width 50 height 13
paste input "91381"
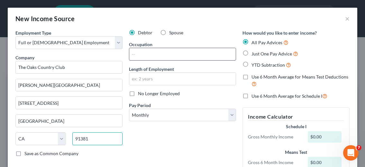
type input "91381"
click at [152, 57] on input "text" at bounding box center [182, 54] width 106 height 12
type input "[PERSON_NAME][GEOGRAPHIC_DATA]"
type input "Clerk"
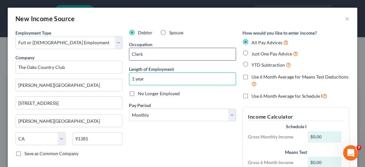
type input "1 year"
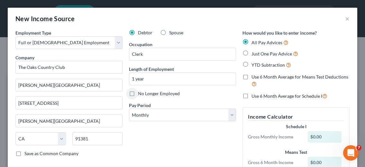
click at [258, 54] on span "Just One Pay Advice" at bounding box center [271, 53] width 40 height 5
click at [258, 54] on input "Just One Pay Advice" at bounding box center [256, 52] width 4 height 4
radio input "true"
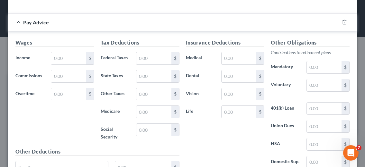
scroll to position [161, 0]
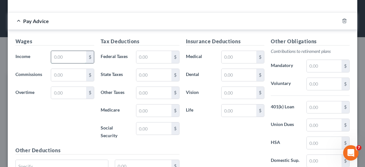
click at [74, 58] on input "text" at bounding box center [68, 57] width 35 height 12
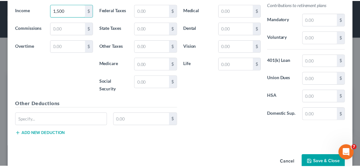
scroll to position [222, 0]
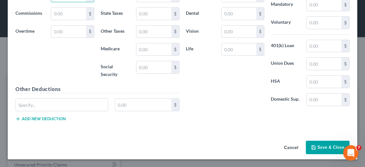
type input "1,500"
click at [311, 147] on icon "button" at bounding box center [313, 147] width 5 height 5
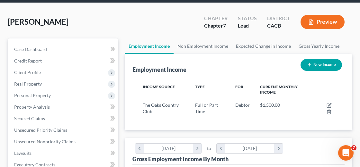
scroll to position [32, 0]
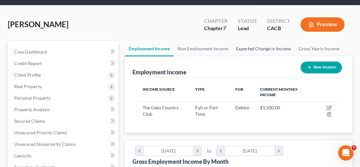
click at [268, 41] on link "Expected Change in Income" at bounding box center [263, 48] width 63 height 15
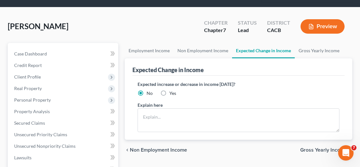
scroll to position [64, 0]
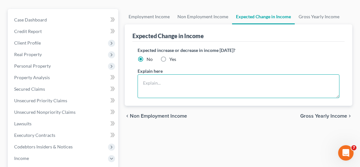
click at [196, 75] on textarea at bounding box center [238, 87] width 202 height 24
type textarea "Income fluctuates based on hours 20-40 hours worked."
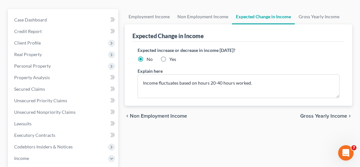
click at [325, 114] on span "Gross Yearly Income" at bounding box center [323, 116] width 47 height 5
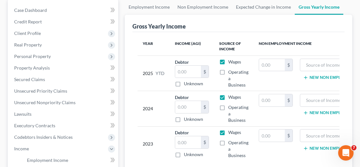
scroll to position [64, 0]
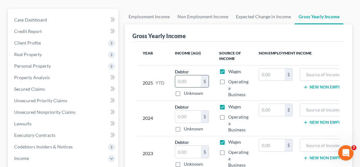
click at [190, 75] on input "text" at bounding box center [188, 81] width 26 height 12
type input "15,000"
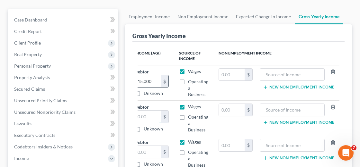
scroll to position [0, 38]
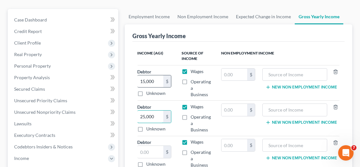
type input "25,000"
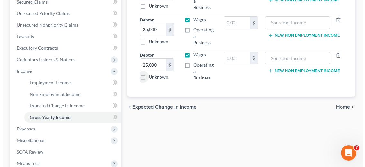
scroll to position [161, 0]
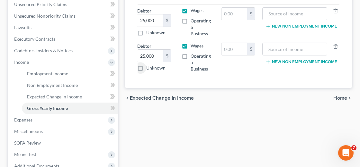
click at [341, 96] on span "Home" at bounding box center [340, 98] width 14 height 5
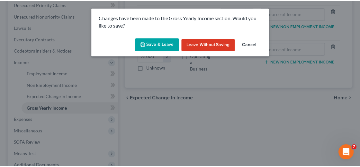
scroll to position [0, 37]
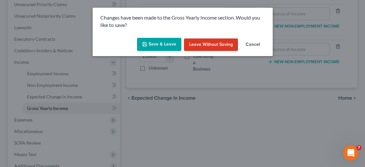
click at [167, 45] on button "Save & Leave" at bounding box center [159, 44] width 44 height 13
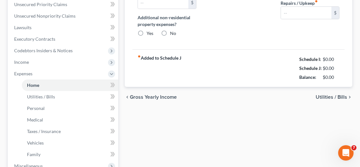
type input "0.00"
radio input "true"
type input "0.00"
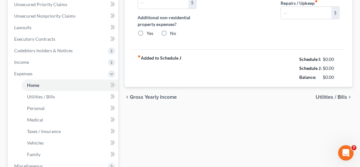
type input "0.00"
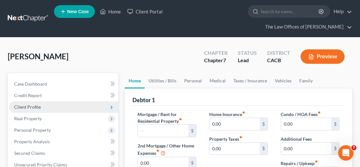
click at [43, 102] on span "Client Profile" at bounding box center [63, 108] width 109 height 12
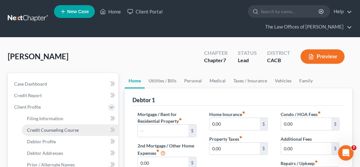
click at [58, 128] on span "Credit Counseling Course" at bounding box center [53, 130] width 52 height 5
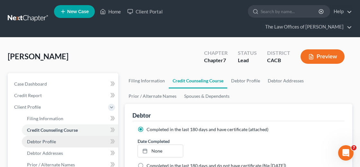
click at [54, 139] on span "Debtor Profile" at bounding box center [41, 141] width 29 height 5
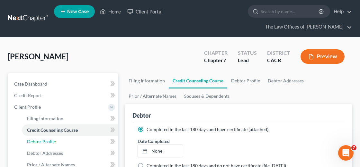
select select "0"
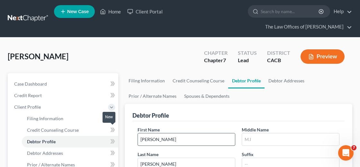
radio input "true"
click at [205, 89] on link "Spouses & Dependents" at bounding box center [206, 96] width 53 height 15
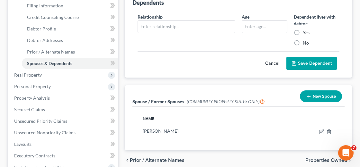
scroll to position [129, 0]
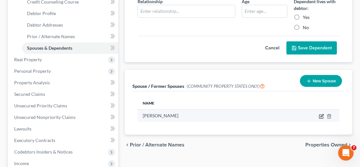
click at [322, 114] on icon "button" at bounding box center [321, 115] width 3 height 3
select select "1"
select select "4"
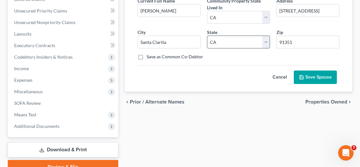
scroll to position [225, 0]
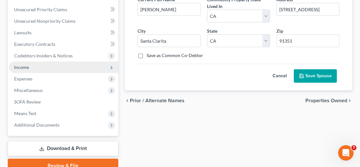
click at [25, 62] on span "Income" at bounding box center [63, 68] width 109 height 12
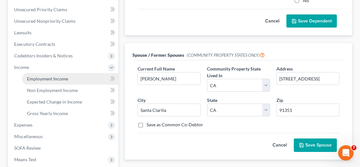
click at [55, 76] on span "Employment Income" at bounding box center [47, 78] width 41 height 5
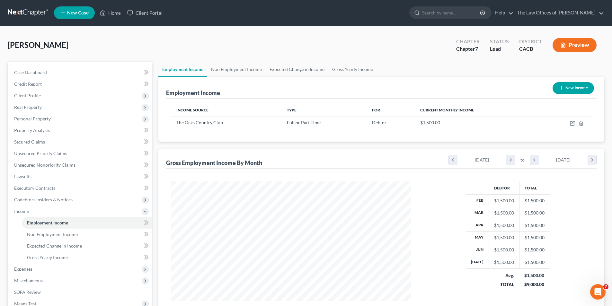
click at [560, 87] on icon "button" at bounding box center [561, 87] width 5 height 5
select select "0"
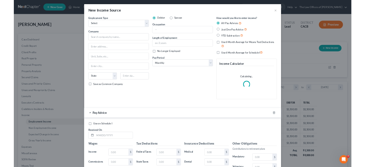
scroll to position [121, 255]
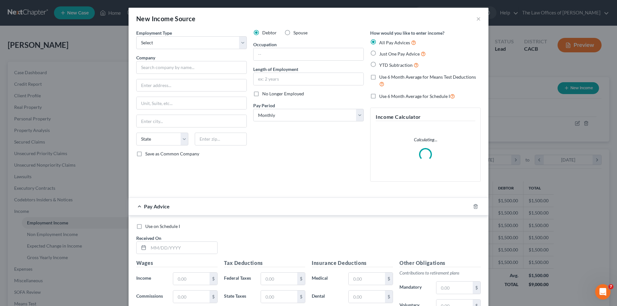
click at [293, 32] on label "Spouse" at bounding box center [300, 33] width 14 height 6
click at [296, 32] on input "Spouse" at bounding box center [298, 32] width 4 height 4
radio input "true"
click at [188, 45] on select "Select Full or [DEMOGRAPHIC_DATA] Employment Self Employment" at bounding box center [191, 42] width 111 height 13
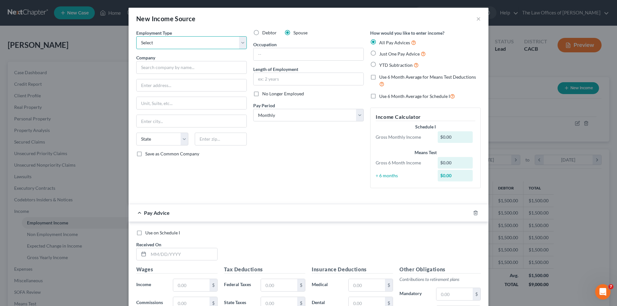
select select "0"
click at [136, 36] on select "Select Full or [DEMOGRAPHIC_DATA] Employment Self Employment" at bounding box center [191, 42] width 111 height 13
click at [181, 70] on input "text" at bounding box center [191, 67] width 111 height 13
type input "Dignity Health"
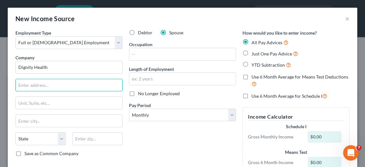
scroll to position [321155, 321039]
click at [55, 86] on input "text" at bounding box center [69, 85] width 106 height 12
type input "[STREET_ADDRESS]"
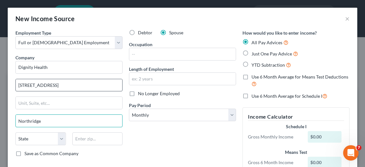
type input "Northridge"
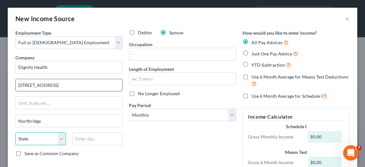
select select "4"
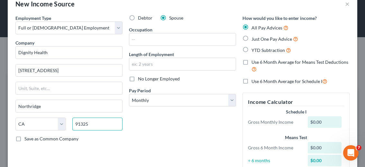
scroll to position [0, 0]
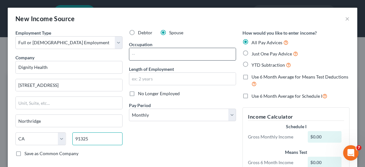
type input "91325"
click at [163, 55] on input "text" at bounding box center [182, 54] width 106 height 12
type input "Certified Nursing Assistant"
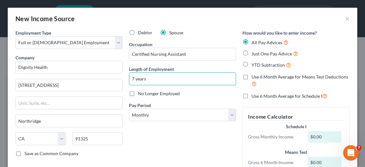
type input "7 years"
click at [247, 55] on div "Just One Pay Advice" at bounding box center [295, 53] width 107 height 7
click at [251, 54] on label "Just One Pay Advice" at bounding box center [274, 53] width 47 height 7
click at [254, 54] on input "Just One Pay Advice" at bounding box center [256, 52] width 4 height 4
radio input "true"
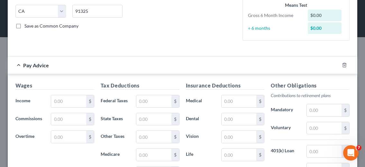
scroll to position [129, 0]
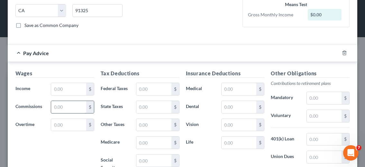
click at [72, 101] on input "text" at bounding box center [68, 107] width 35 height 12
click at [71, 92] on input "text" at bounding box center [68, 89] width 35 height 12
type input "5,000"
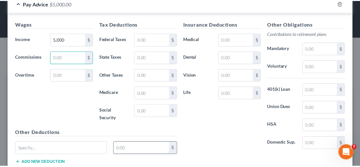
scroll to position [222, 0]
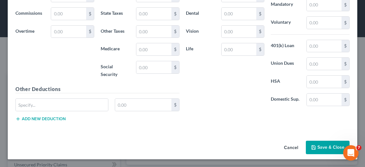
click at [320, 149] on button "Save & Close" at bounding box center [328, 147] width 44 height 13
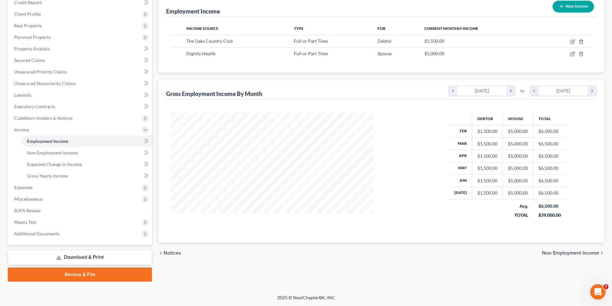
scroll to position [120, 253]
click at [562, 259] on span "Non Employment Income" at bounding box center [570, 257] width 57 height 5
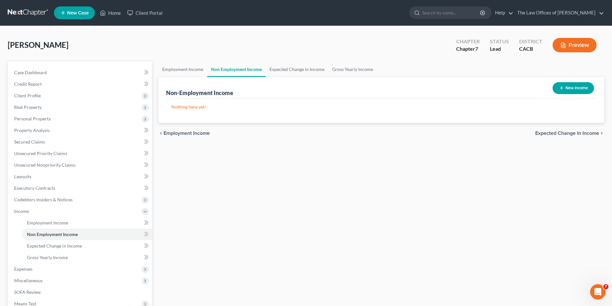
click at [564, 132] on span "Expected Change in Income" at bounding box center [567, 133] width 64 height 5
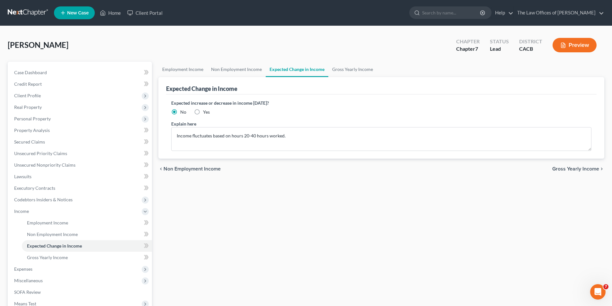
click at [564, 168] on span "Gross Yearly Income" at bounding box center [575, 168] width 47 height 5
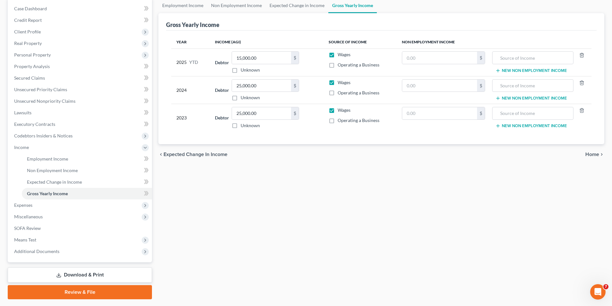
scroll to position [64, 0]
click at [248, 58] on input "15,000.00" at bounding box center [261, 57] width 59 height 12
type input "55,000.00"
click at [239, 86] on input "25,000.00" at bounding box center [261, 85] width 59 height 12
type input "65,000.00"
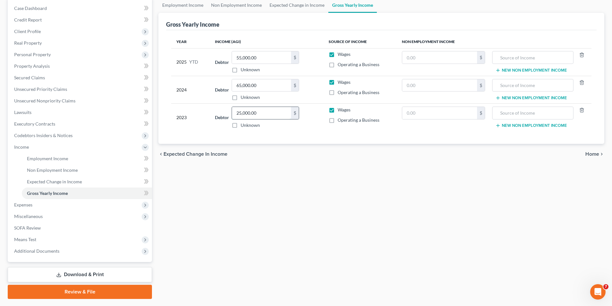
click at [238, 113] on input "25,000.00" at bounding box center [261, 113] width 59 height 12
type input "65,000.00"
click at [592, 152] on span "Home" at bounding box center [592, 154] width 14 height 5
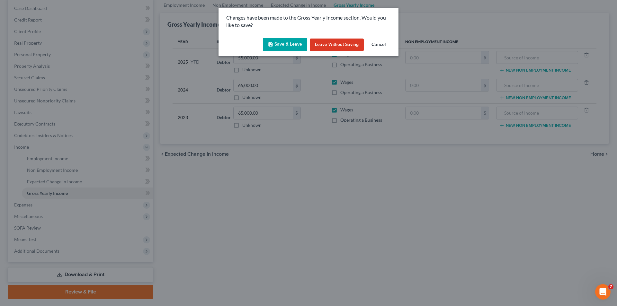
click at [295, 42] on button "Save & Leave" at bounding box center [285, 44] width 44 height 13
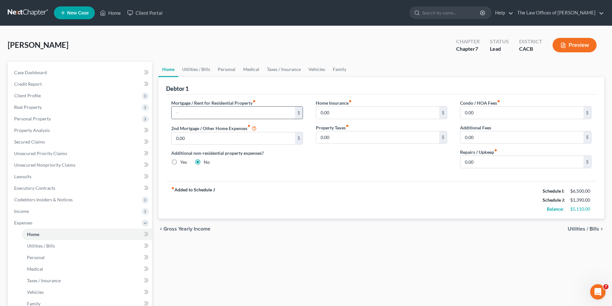
click at [263, 112] on input "text" at bounding box center [233, 113] width 123 height 12
type input "2,500"
click at [343, 112] on input "0.00" at bounding box center [377, 113] width 123 height 12
type input "250"
type input "2"
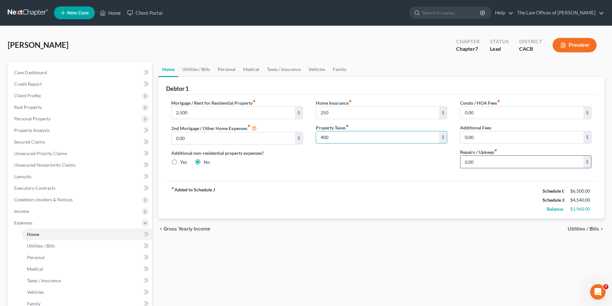
type input "400"
type input "100"
click at [588, 227] on span "Utilities / Bills" at bounding box center [583, 228] width 31 height 5
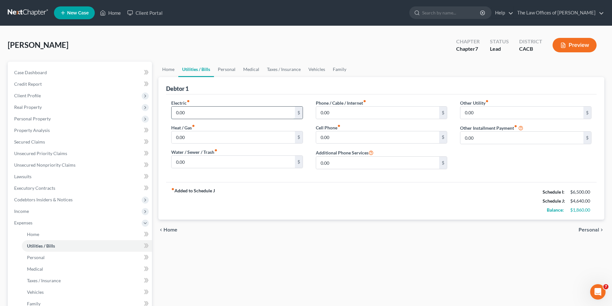
click at [209, 115] on input "0.00" at bounding box center [233, 113] width 123 height 12
type input "325"
type input "2"
type input "125"
type input "100"
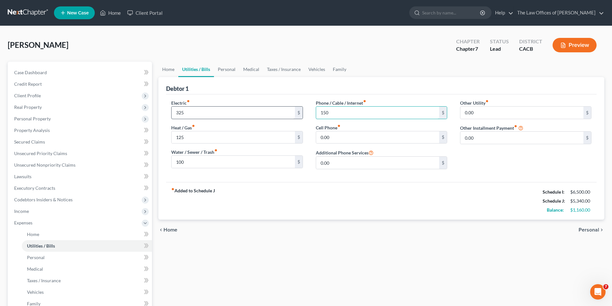
type input "150"
type input "110"
click at [593, 231] on span "Personal" at bounding box center [589, 229] width 21 height 5
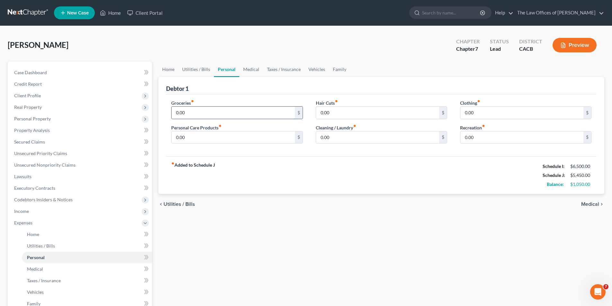
click at [211, 115] on input "0.00" at bounding box center [233, 113] width 123 height 12
type input "800"
type input "2"
type input "50"
type input "80"
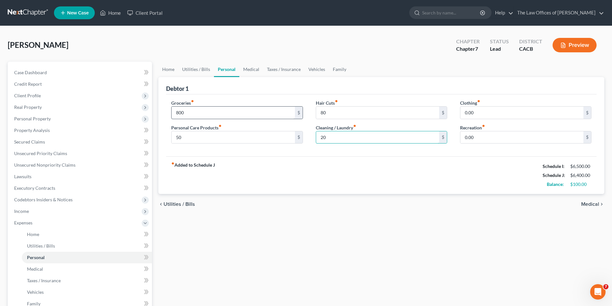
type input "20"
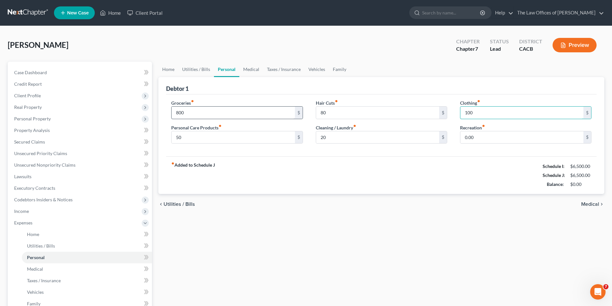
type input "100"
click at [591, 203] on span "Medical" at bounding box center [590, 204] width 18 height 5
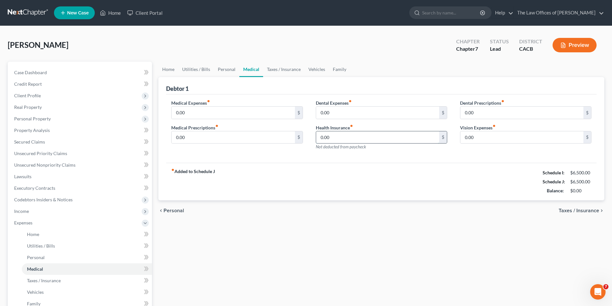
click at [335, 140] on input "0.00" at bounding box center [377, 137] width 123 height 12
type input "250"
click at [238, 113] on input "0.00" at bounding box center [233, 113] width 123 height 12
type input "100"
click at [350, 113] on input "0.00" at bounding box center [377, 113] width 123 height 12
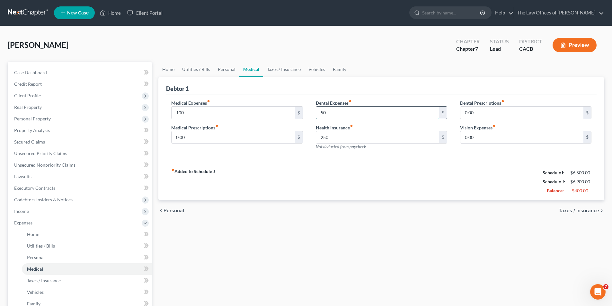
type input "50"
click at [582, 209] on span "Taxes / Insurance" at bounding box center [579, 210] width 40 height 5
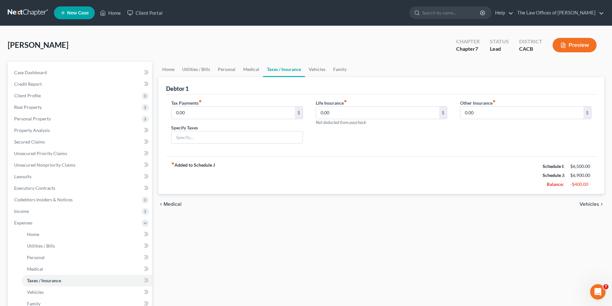
click at [583, 205] on span "Vehicles" at bounding box center [590, 204] width 20 height 5
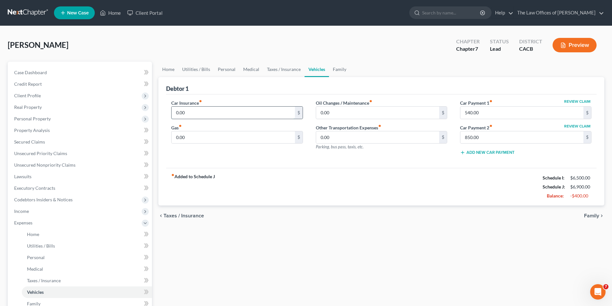
click at [220, 114] on input "0.00" at bounding box center [233, 113] width 123 height 12
type input "230"
type input "3"
type input "280"
type input "2"
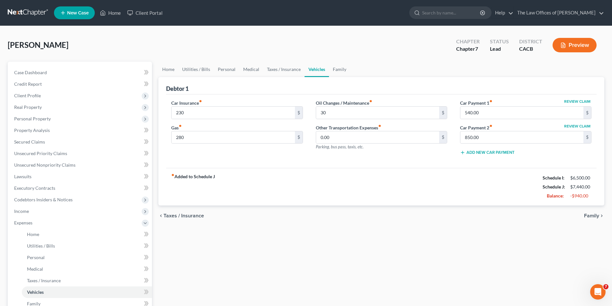
click at [592, 215] on span "Family" at bounding box center [591, 215] width 15 height 5
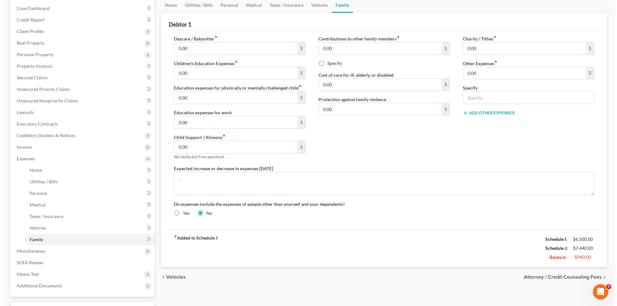
scroll to position [116, 0]
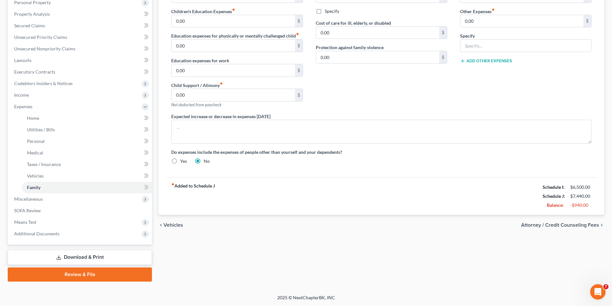
click at [574, 224] on span "Attorney / Credit Counseling Fees" at bounding box center [560, 225] width 78 height 5
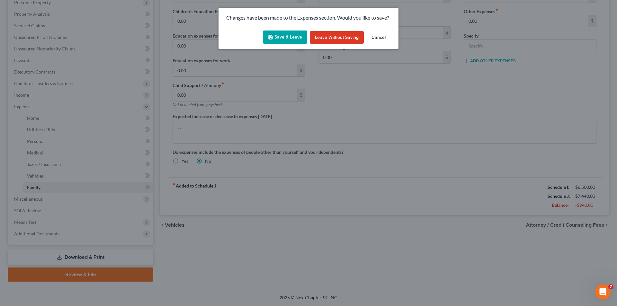
click at [289, 39] on button "Save & Leave" at bounding box center [285, 37] width 44 height 13
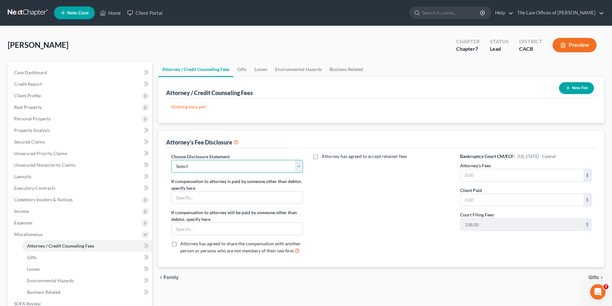
click at [227, 166] on select "Select Fee Disclosure" at bounding box center [236, 166] width 131 height 13
click at [171, 160] on select "Select Fee Disclosure" at bounding box center [236, 166] width 131 height 13
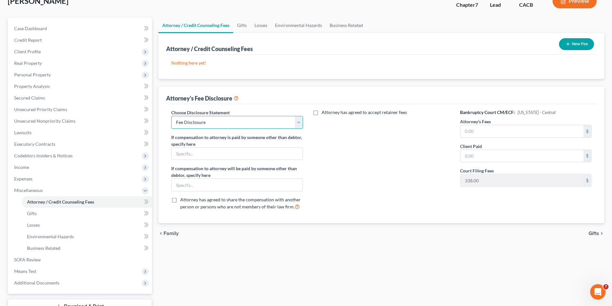
scroll to position [64, 0]
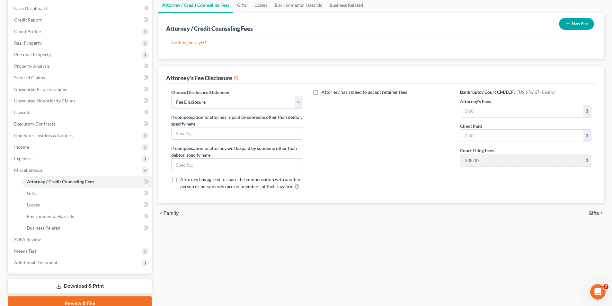
click at [180, 180] on label "Attorney has agreed to share the compensation with another person or persons wh…" at bounding box center [241, 183] width 122 height 14
click at [183, 180] on input "Attorney has agreed to share the compensation with another person or persons wh…" at bounding box center [185, 178] width 4 height 4
click at [503, 109] on input "text" at bounding box center [521, 111] width 123 height 12
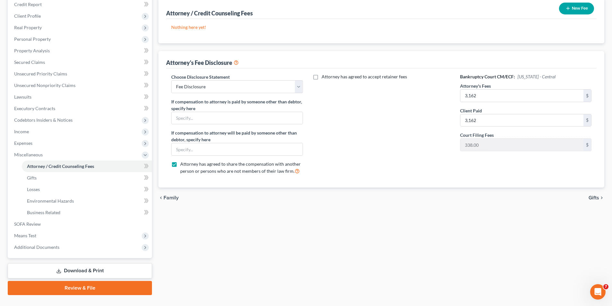
scroll to position [93, 0]
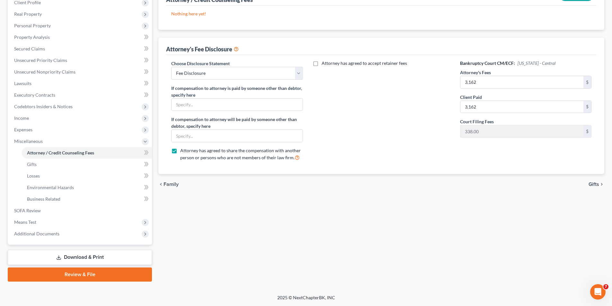
click at [411, 142] on div "Attorney has agreed to accept retainer fees" at bounding box center [381, 113] width 144 height 106
click at [593, 184] on span "Gifts" at bounding box center [594, 184] width 11 height 5
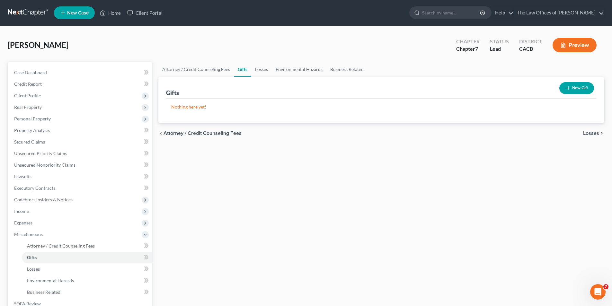
click at [593, 132] on span "Losses" at bounding box center [591, 133] width 16 height 5
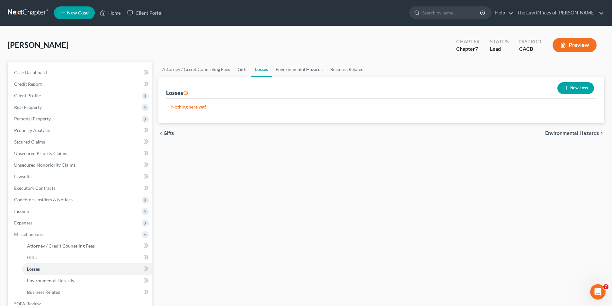
click at [573, 87] on button "New Loss" at bounding box center [575, 88] width 37 height 12
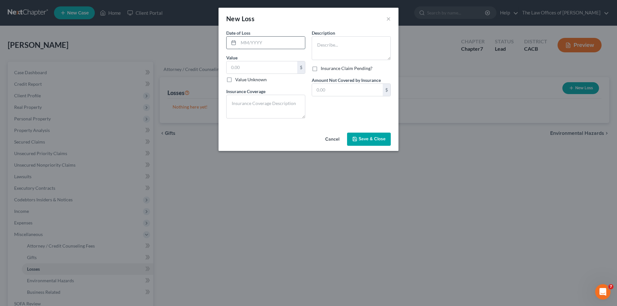
click at [276, 45] on input "text" at bounding box center [271, 43] width 67 height 12
click at [271, 70] on input "text" at bounding box center [261, 67] width 71 height 12
click at [281, 106] on textarea at bounding box center [265, 107] width 79 height 24
click at [344, 50] on textarea at bounding box center [351, 48] width 79 height 24
click at [383, 53] on textarea "Debtor closed his former restaurant following Covid" at bounding box center [351, 48] width 79 height 24
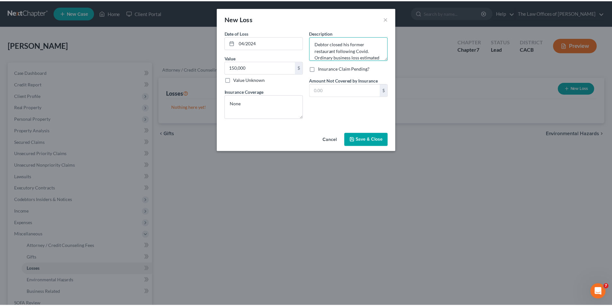
scroll to position [8, 0]
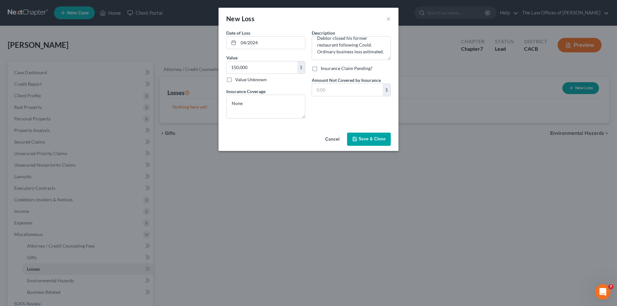
click at [379, 144] on button "Save & Close" at bounding box center [369, 139] width 44 height 13
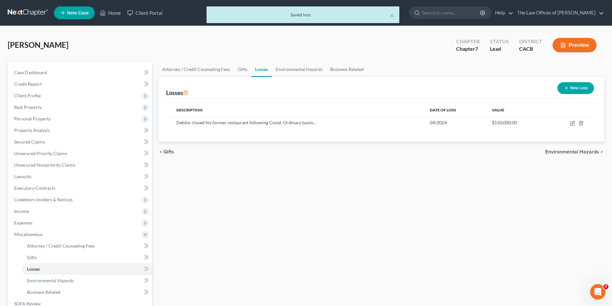
click at [572, 152] on span "Environmental Hazards" at bounding box center [572, 151] width 54 height 5
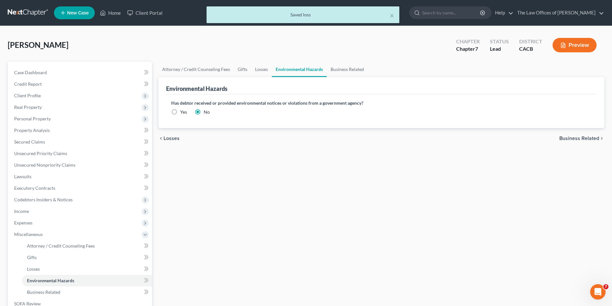
click at [576, 137] on span "Business Related" at bounding box center [579, 138] width 40 height 5
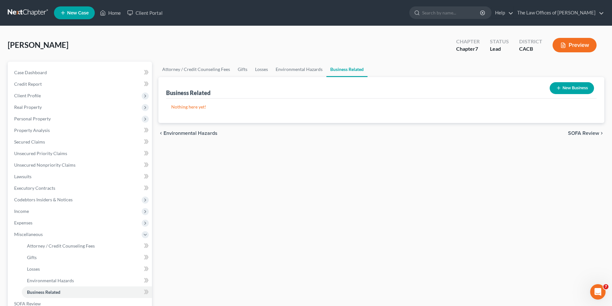
click at [569, 87] on button "New Business" at bounding box center [572, 88] width 44 height 12
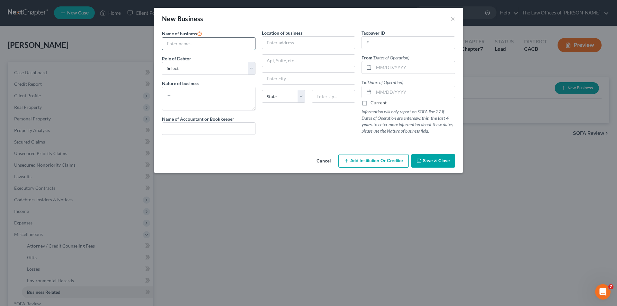
click at [207, 45] on input "text" at bounding box center [208, 44] width 93 height 12
click at [207, 76] on div "Name of business * [PERSON_NAME] Role of Debtor * Select A member of a limited …" at bounding box center [209, 85] width 100 height 111
click at [208, 69] on select "Select A member of a limited liability company (LLC) or limited liability partn…" at bounding box center [208, 68] width 93 height 13
click at [162, 62] on select "Select A member of a limited liability company (LLC) or limited liability partn…" at bounding box center [208, 68] width 93 height 13
click at [203, 99] on textarea at bounding box center [208, 99] width 93 height 24
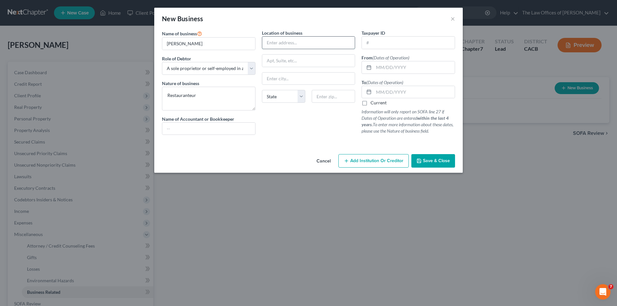
click at [308, 46] on input "text" at bounding box center [308, 43] width 93 height 12
paste input "[STREET_ADDRESS][PERSON_NAME]"
click at [286, 81] on input "text" at bounding box center [308, 79] width 93 height 12
paste input "91351"
click at [330, 42] on input "[STREET_ADDRESS][PERSON_NAME]" at bounding box center [308, 43] width 93 height 12
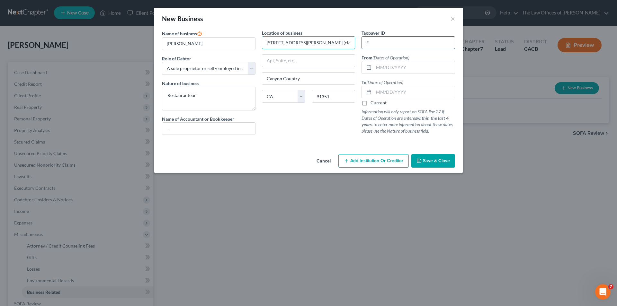
click at [391, 45] on input "text" at bounding box center [408, 43] width 93 height 12
drag, startPoint x: 400, startPoint y: 12, endPoint x: 406, endPoint y: 1, distance: 13.0
click at [400, 12] on div "New Business ×" at bounding box center [308, 19] width 308 height 22
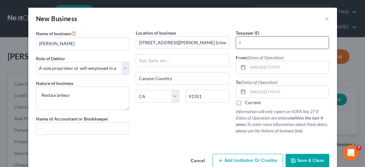
click at [245, 43] on input "text" at bounding box center [282, 43] width 93 height 12
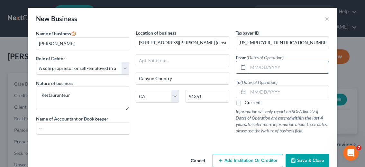
click at [271, 70] on input "text" at bounding box center [288, 67] width 81 height 12
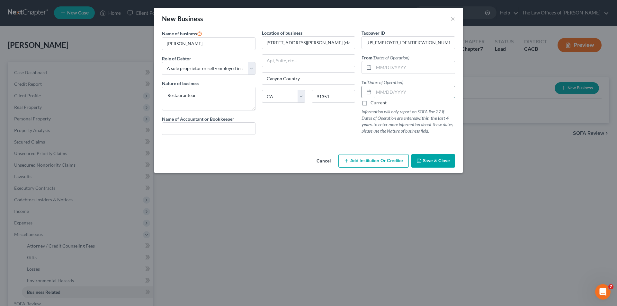
click at [387, 90] on input "text" at bounding box center [414, 92] width 81 height 12
drag, startPoint x: 394, startPoint y: 68, endPoint x: 401, endPoint y: 55, distance: 14.4
click at [394, 68] on input "text" at bounding box center [414, 67] width 81 height 12
drag, startPoint x: 385, startPoint y: 67, endPoint x: 425, endPoint y: 58, distance: 41.3
click at [385, 67] on input "[DATE]" at bounding box center [414, 67] width 81 height 12
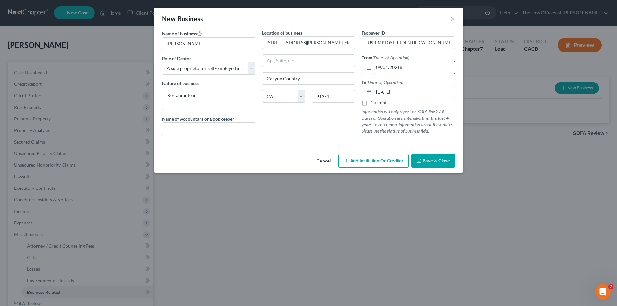
drag, startPoint x: 388, startPoint y: 68, endPoint x: 401, endPoint y: 64, distance: 13.5
click at [387, 68] on input "09/01/20218" at bounding box center [414, 67] width 81 height 12
click at [409, 67] on input "09/18/20218" at bounding box center [414, 67] width 81 height 12
click at [421, 161] on icon "button" at bounding box center [418, 160] width 5 height 5
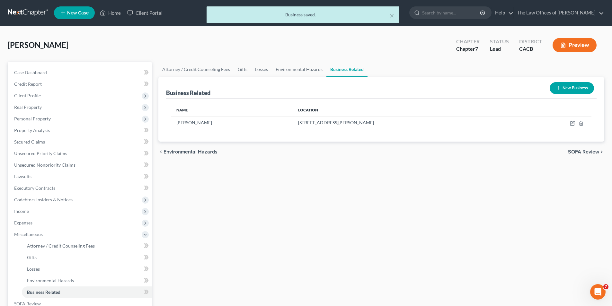
click at [575, 153] on span "SOFA Review" at bounding box center [583, 151] width 31 height 5
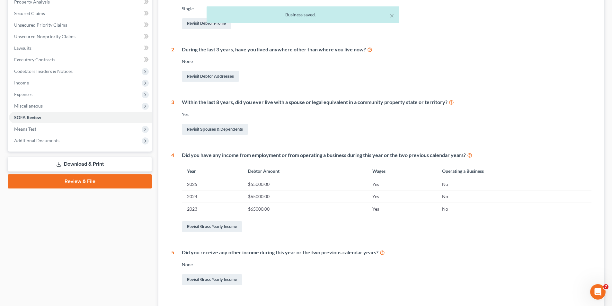
scroll to position [64, 0]
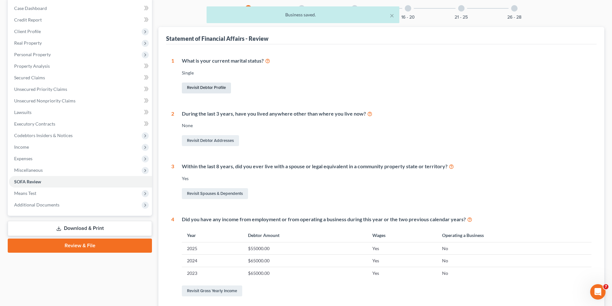
click at [210, 90] on link "Revisit Debtor Profile" at bounding box center [206, 88] width 49 height 11
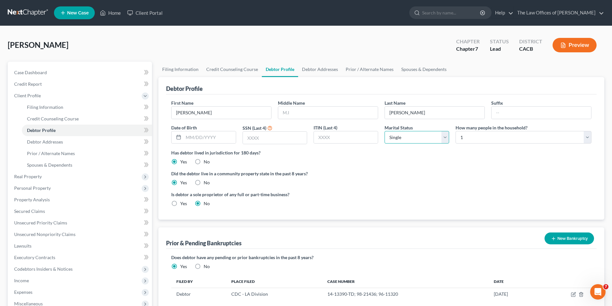
click at [414, 137] on select "Select Single Married Separated Divorced Widowed" at bounding box center [417, 137] width 65 height 13
click at [385, 131] on select "Select Single Married Separated Divorced Widowed" at bounding box center [417, 137] width 65 height 13
click at [406, 155] on label "Has debtor lived in jurisdiction for 180 days?" at bounding box center [381, 152] width 420 height 7
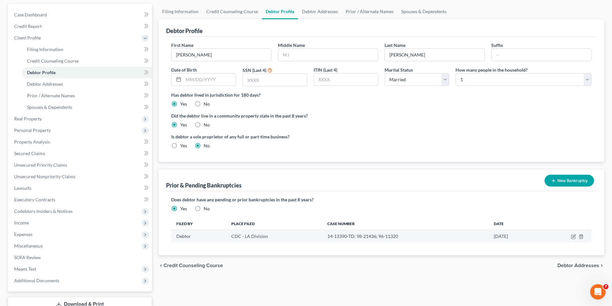
scroll to position [105, 0]
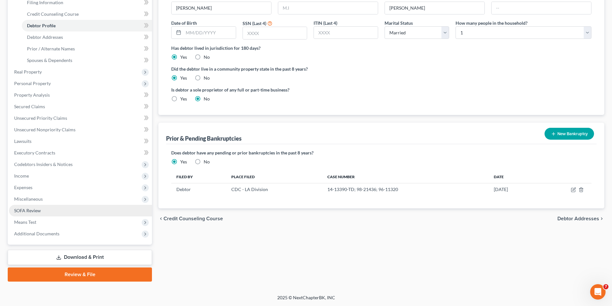
click at [24, 208] on span "SOFA Review" at bounding box center [27, 210] width 27 height 5
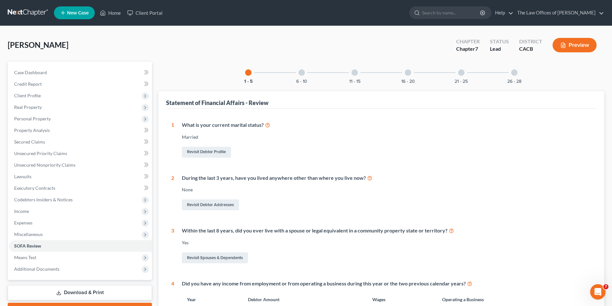
click at [302, 72] on div at bounding box center [301, 72] width 6 height 6
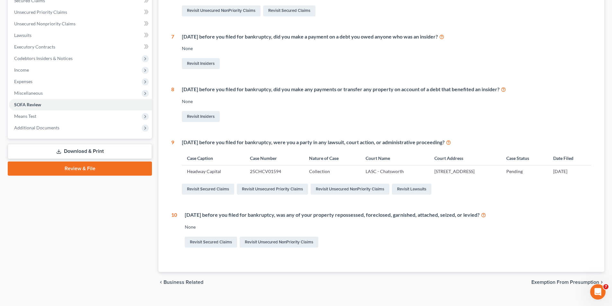
scroll to position [152, 0]
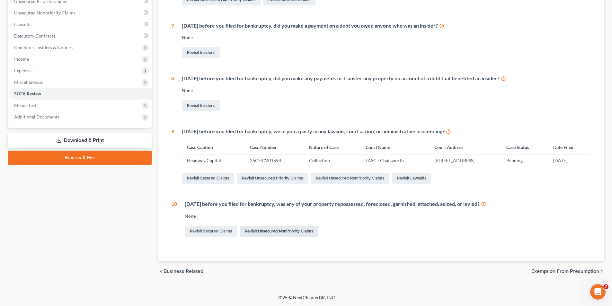
click at [279, 233] on link "Revisit Unsecured NonPriority Claims" at bounding box center [279, 231] width 79 height 11
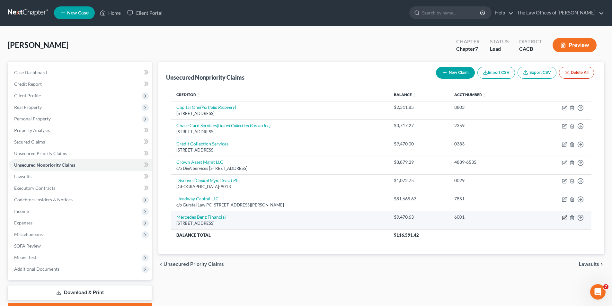
click at [563, 218] on icon "button" at bounding box center [564, 218] width 4 height 4
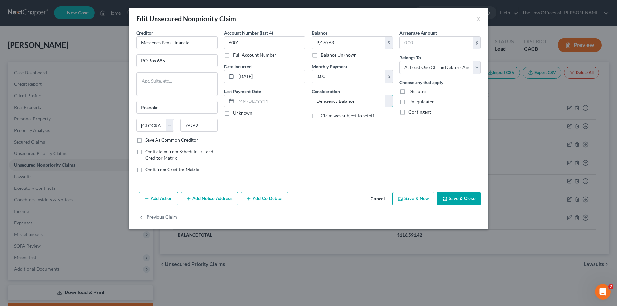
click at [340, 103] on select "Select Cable / Satellite Services Collection Agency Credit Card Debt Debt Couns…" at bounding box center [352, 101] width 81 height 13
click at [451, 142] on div "Arrearage Amount $ Belongs To * Select Debtor 1 Only Debtor 2 Only Debtor 1 And…" at bounding box center [440, 104] width 88 height 148
drag, startPoint x: 478, startPoint y: 21, endPoint x: 422, endPoint y: 71, distance: 75.5
click at [478, 20] on button "×" at bounding box center [478, 19] width 4 height 8
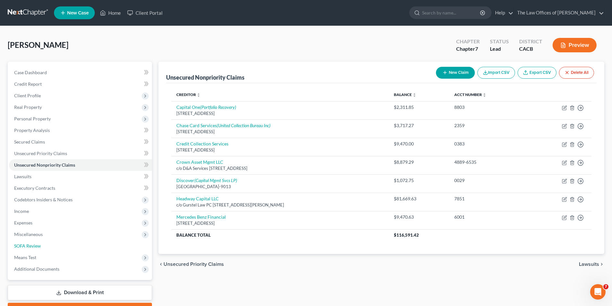
click at [35, 247] on span "SOFA Review" at bounding box center [27, 245] width 27 height 5
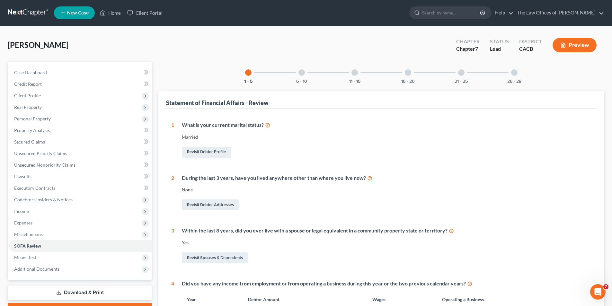
click at [304, 70] on div "6 - 10" at bounding box center [302, 73] width 22 height 22
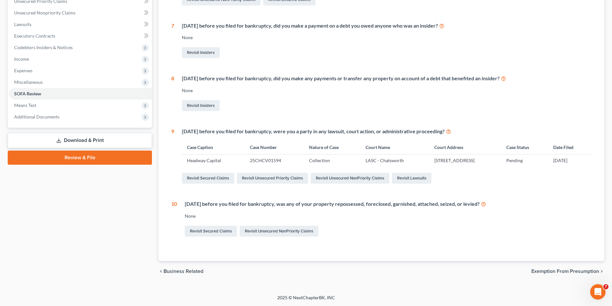
scroll to position [24, 0]
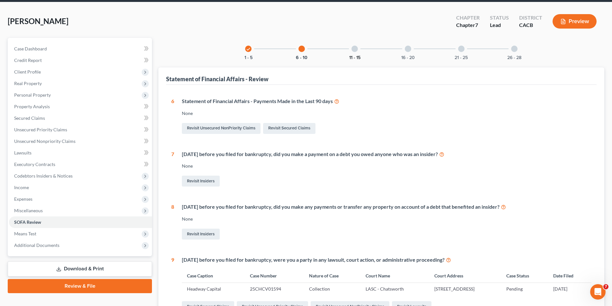
drag, startPoint x: 354, startPoint y: 48, endPoint x: 349, endPoint y: 57, distance: 10.5
click at [354, 48] on div at bounding box center [354, 49] width 6 height 6
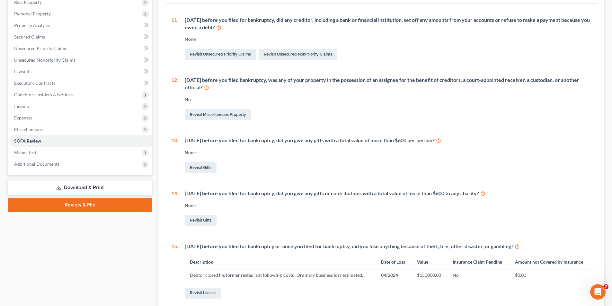
scroll to position [120, 0]
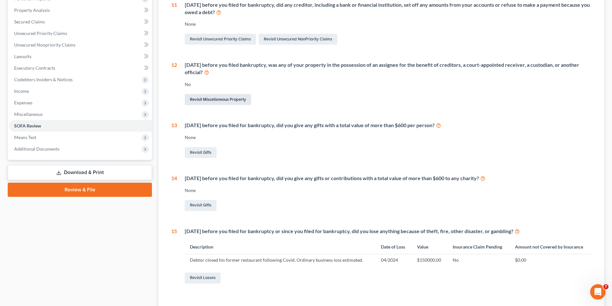
click at [231, 101] on link "Revisit Miscellaneous Property" at bounding box center [218, 99] width 67 height 11
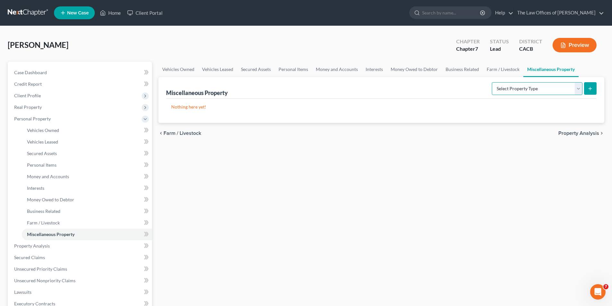
click at [577, 88] on select "Select Property Type Assigned for Creditor Benefit [DATE] Holding for Another N…" at bounding box center [537, 88] width 91 height 13
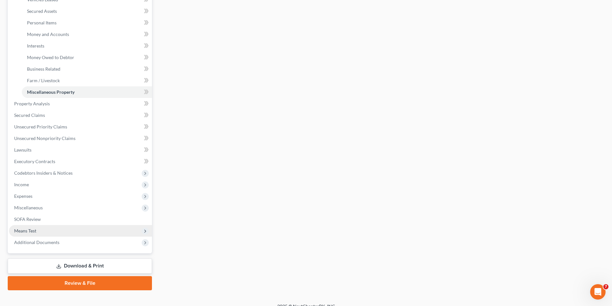
scroll to position [151, 0]
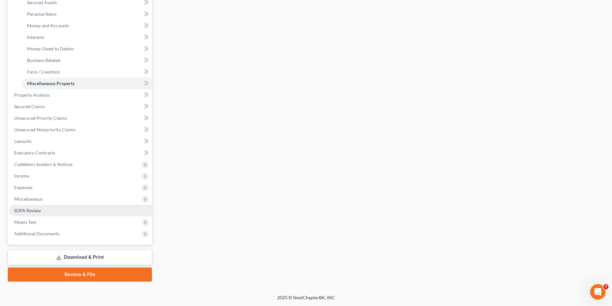
click at [31, 210] on span "SOFA Review" at bounding box center [27, 210] width 27 height 5
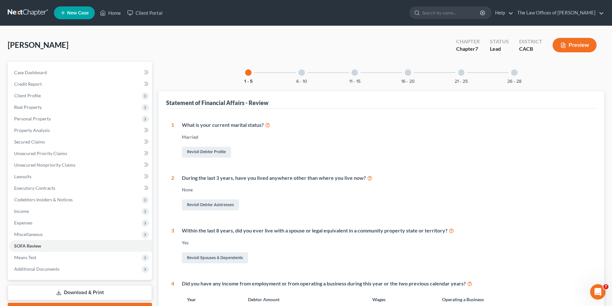
click at [355, 75] on div at bounding box center [354, 72] width 6 height 6
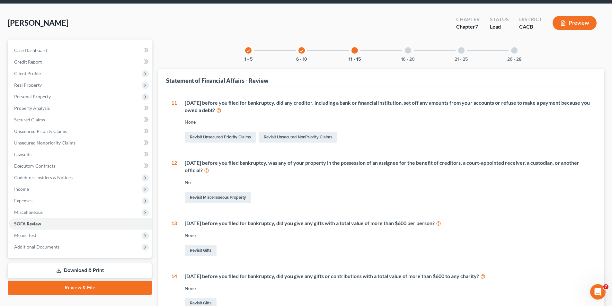
scroll to position [6, 0]
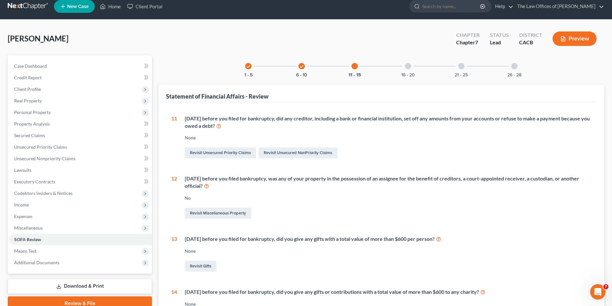
click at [411, 68] on div at bounding box center [408, 66] width 6 height 6
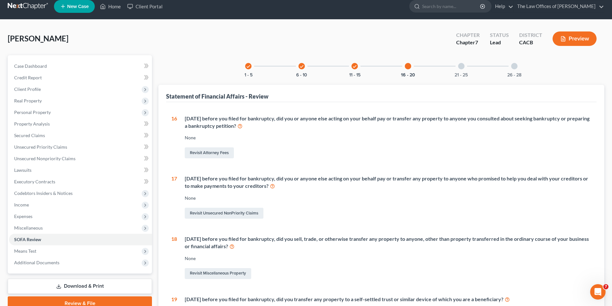
scroll to position [39, 0]
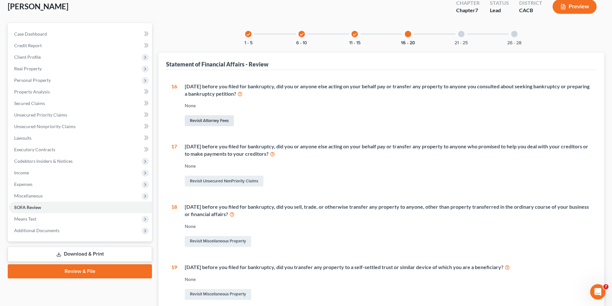
click at [218, 121] on link "Revisit Attorney Fees" at bounding box center [209, 120] width 49 height 11
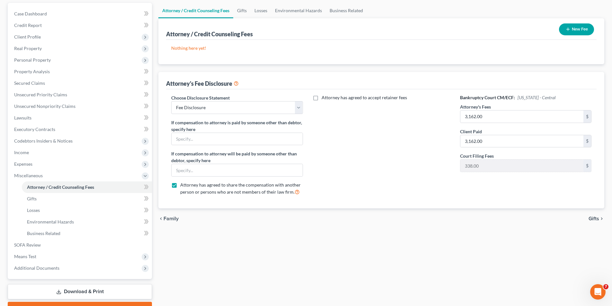
scroll to position [64, 0]
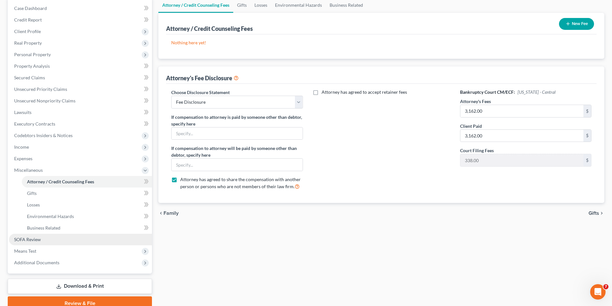
click at [33, 240] on span "SOFA Review" at bounding box center [27, 239] width 27 height 5
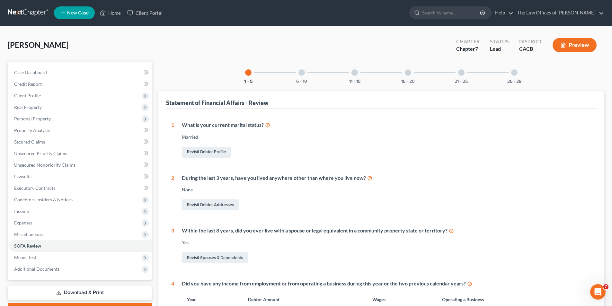
click at [408, 74] on div at bounding box center [408, 72] width 6 height 6
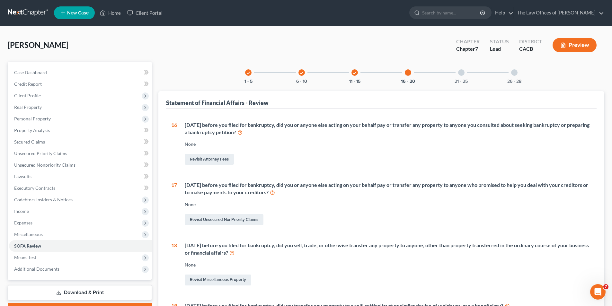
click at [461, 72] on div at bounding box center [461, 72] width 6 height 6
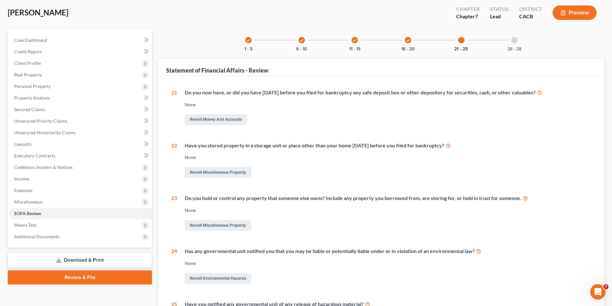
scroll to position [32, 0]
drag, startPoint x: 514, startPoint y: 39, endPoint x: 493, endPoint y: 63, distance: 31.2
click at [514, 40] on div at bounding box center [514, 40] width 6 height 6
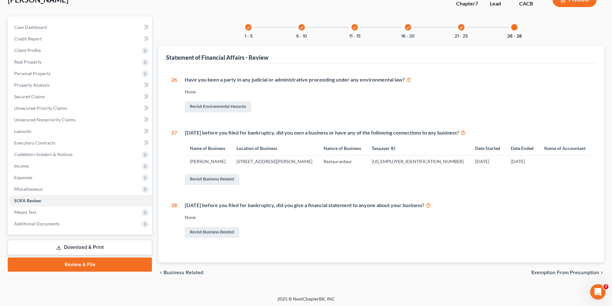
scroll to position [47, 0]
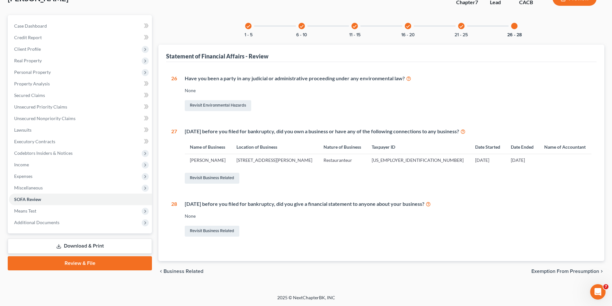
click at [564, 271] on span "Exemption from Presumption" at bounding box center [565, 271] width 68 height 5
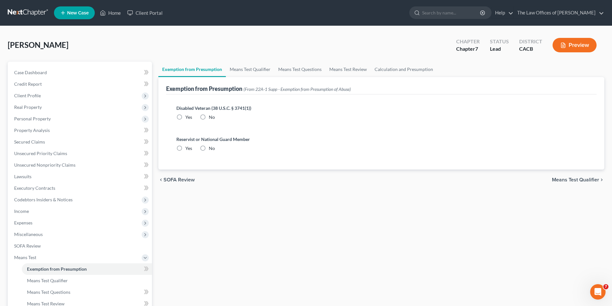
click at [209, 115] on label "No" at bounding box center [212, 117] width 6 height 6
click at [211, 115] on input "No" at bounding box center [213, 116] width 4 height 4
click at [209, 147] on label "No" at bounding box center [212, 148] width 6 height 6
click at [211, 147] on input "No" at bounding box center [213, 147] width 4 height 4
click at [571, 181] on span "Means Test Qualifier" at bounding box center [575, 179] width 47 height 5
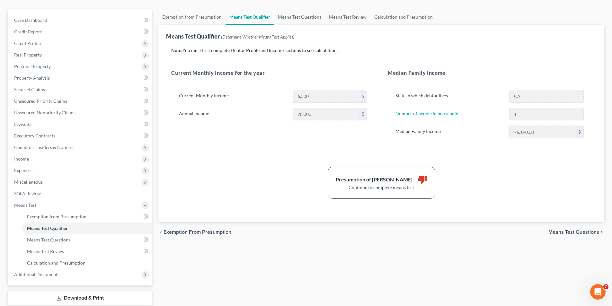
scroll to position [93, 0]
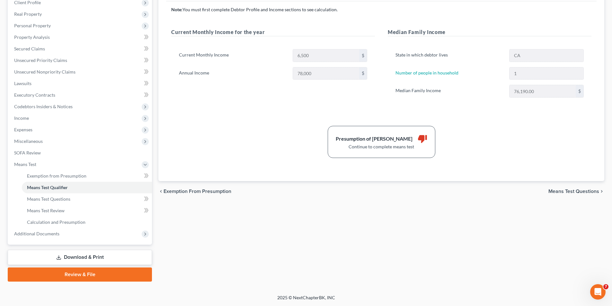
click at [557, 192] on span "Means Test Questions" at bounding box center [573, 191] width 51 height 5
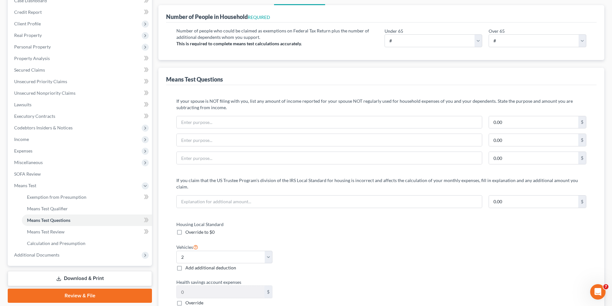
scroll to position [32, 0]
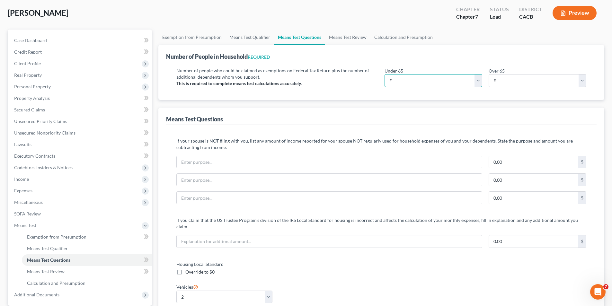
click at [402, 82] on select "# 0 1 2 3 4 5 6 7 8 9 10" at bounding box center [434, 80] width 98 height 13
click at [385, 74] on select "# 0 1 2 3 4 5 6 7 8 9 10" at bounding box center [434, 80] width 98 height 13
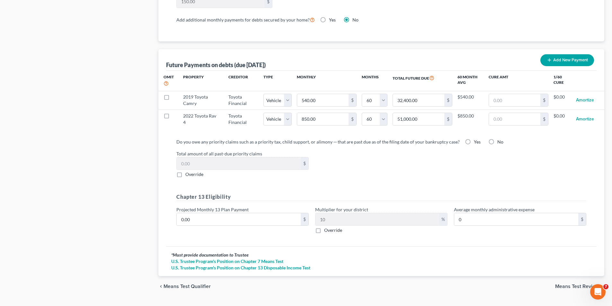
scroll to position [606, 0]
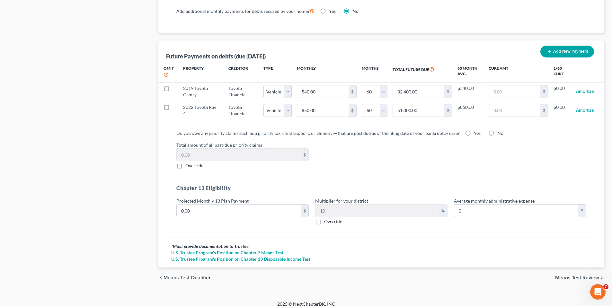
click at [576, 275] on span "Means Test Review" at bounding box center [577, 277] width 44 height 5
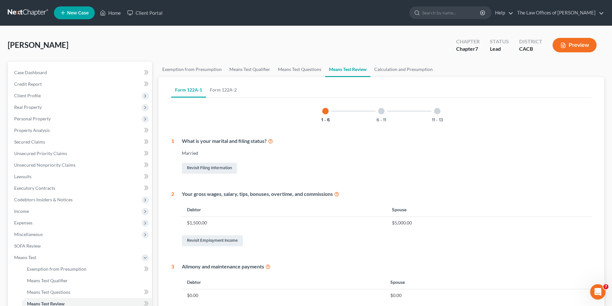
click at [383, 111] on div at bounding box center [381, 111] width 6 height 6
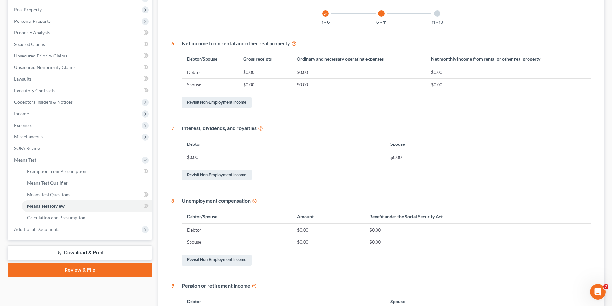
scroll to position [92, 0]
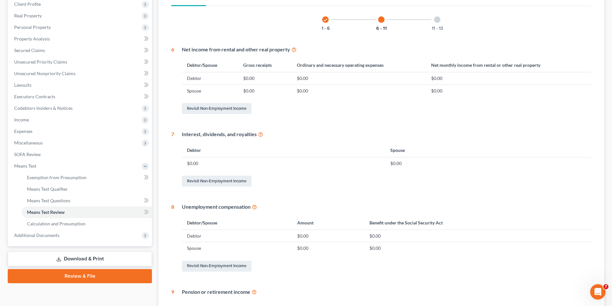
drag, startPoint x: 439, startPoint y: 18, endPoint x: 432, endPoint y: 43, distance: 26.0
click at [439, 19] on div at bounding box center [437, 19] width 6 height 6
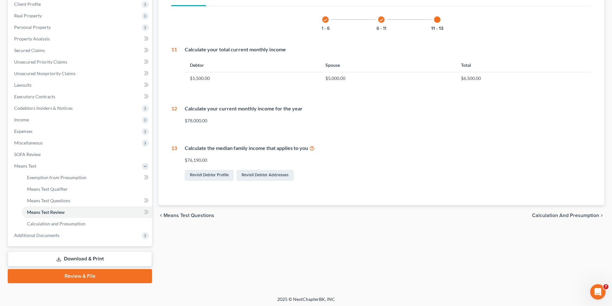
click at [539, 216] on span "Calculation and Presumption" at bounding box center [565, 215] width 67 height 5
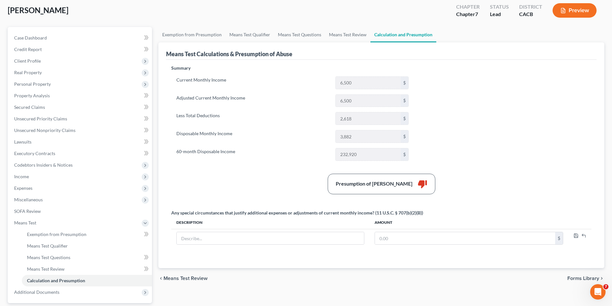
scroll to position [93, 0]
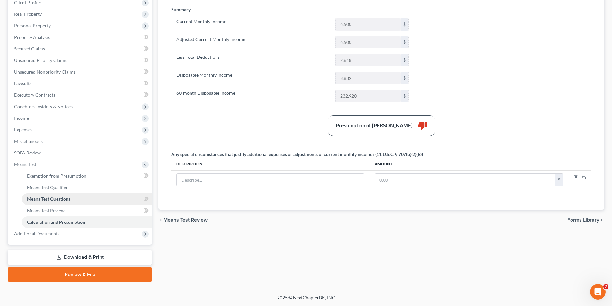
click at [59, 199] on span "Means Test Questions" at bounding box center [48, 198] width 43 height 5
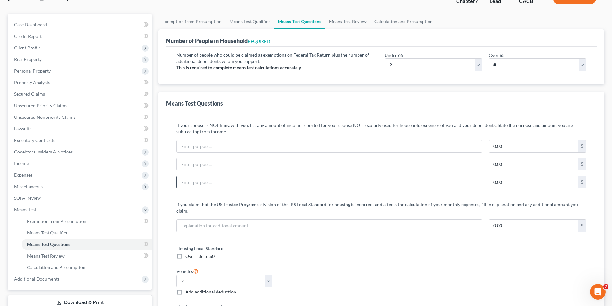
scroll to position [96, 0]
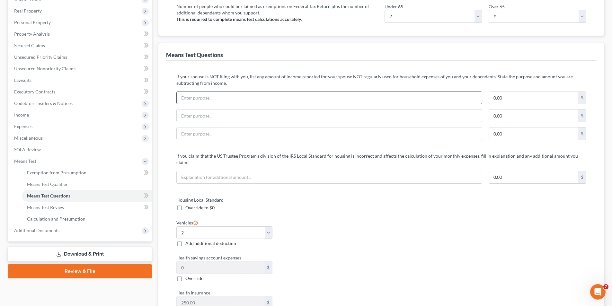
click at [255, 102] on input "text" at bounding box center [329, 98] width 305 height 12
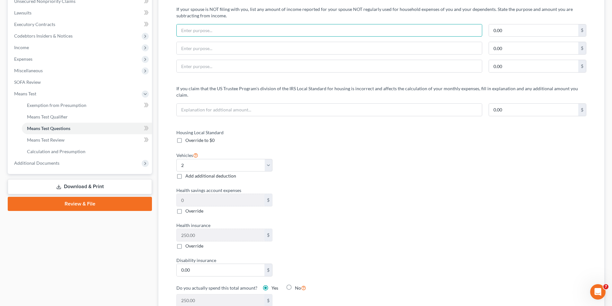
scroll to position [161, 0]
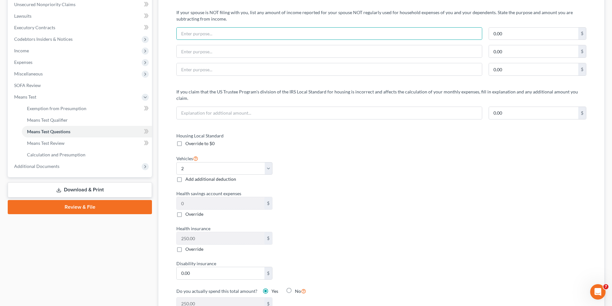
click at [185, 140] on label "Override to $0" at bounding box center [199, 143] width 29 height 6
click at [188, 140] on input "Override to $0" at bounding box center [190, 142] width 4 height 4
click at [185, 140] on label "Override to $0" at bounding box center [199, 143] width 29 height 6
click at [188, 140] on input "Override to $0" at bounding box center [190, 142] width 4 height 4
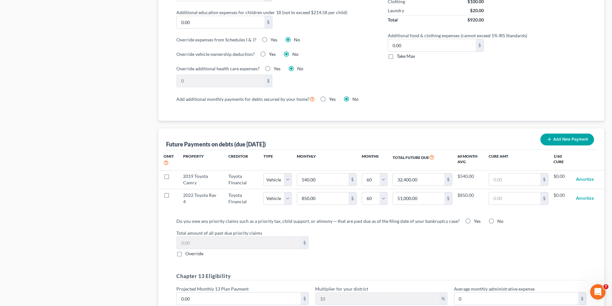
scroll to position [509, 0]
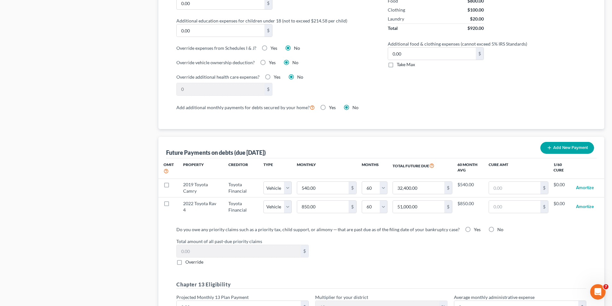
click at [329, 104] on label "Yes" at bounding box center [332, 107] width 7 height 6
click at [332, 104] on input "Yes" at bounding box center [334, 106] width 4 height 4
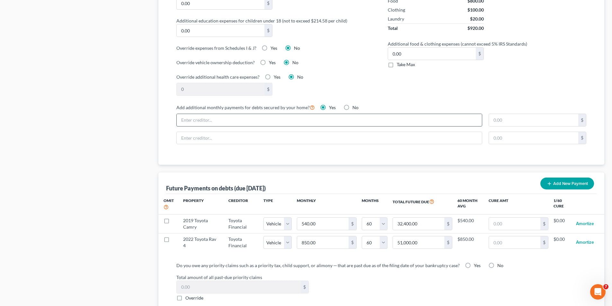
click at [310, 114] on input "text" at bounding box center [329, 120] width 305 height 12
click at [308, 114] on input "text" at bounding box center [329, 120] width 305 height 12
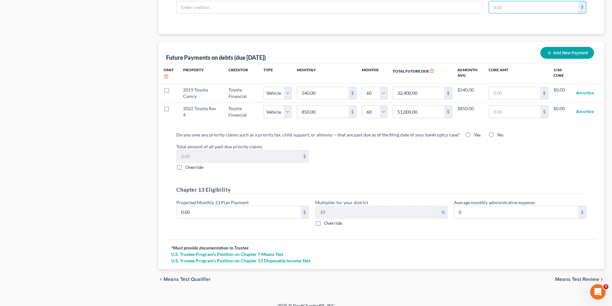
scroll to position [642, 0]
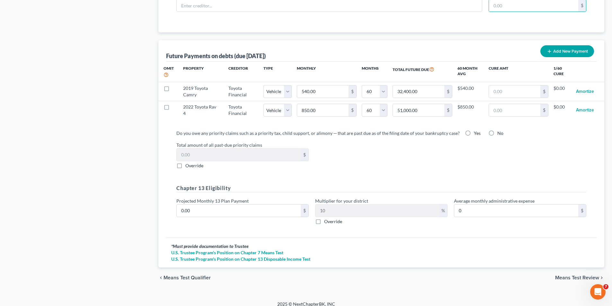
drag, startPoint x: 590, startPoint y: 273, endPoint x: 552, endPoint y: 247, distance: 46.2
click at [590, 275] on span "Means Test Review" at bounding box center [577, 277] width 44 height 5
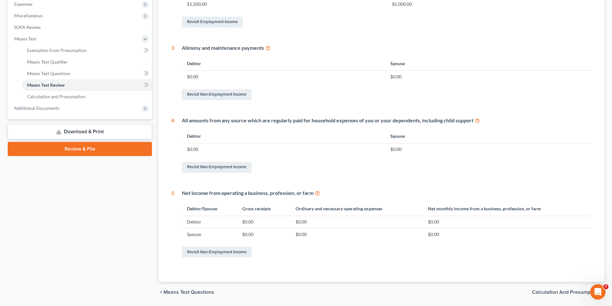
scroll to position [240, 0]
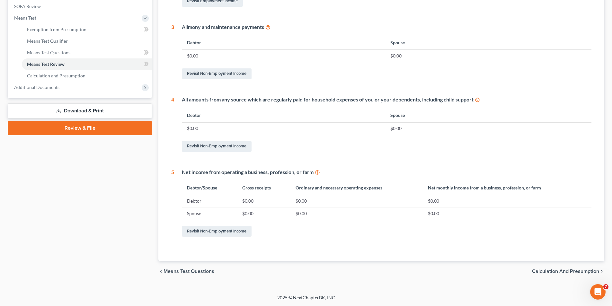
click at [556, 269] on span "Calculation and Presumption" at bounding box center [565, 271] width 67 height 5
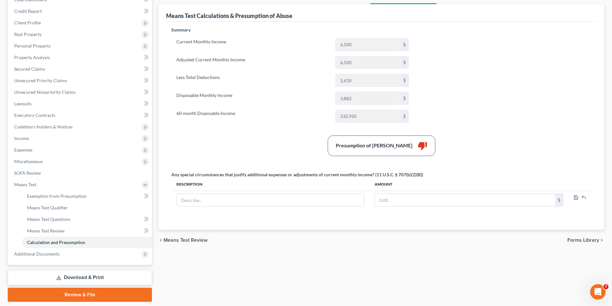
scroll to position [93, 0]
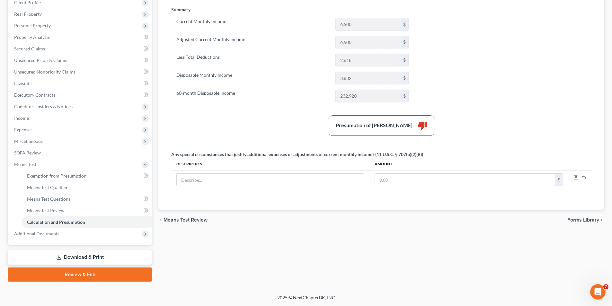
click at [195, 219] on span "Means Test Review" at bounding box center [186, 219] width 44 height 5
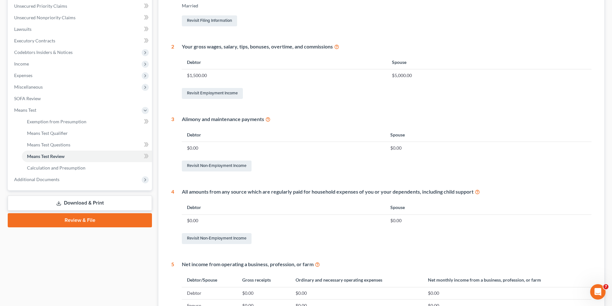
scroll to position [111, 0]
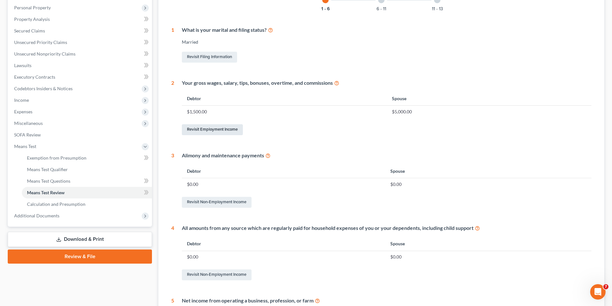
click at [229, 126] on link "Revisit Employment Income" at bounding box center [212, 129] width 61 height 11
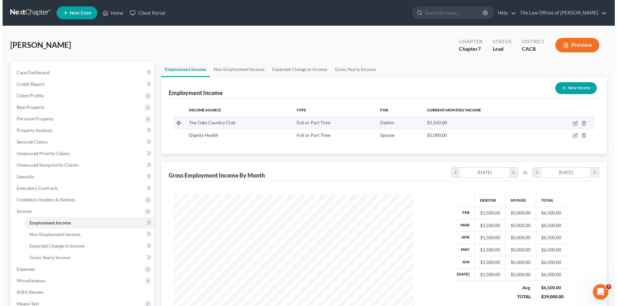
scroll to position [120, 253]
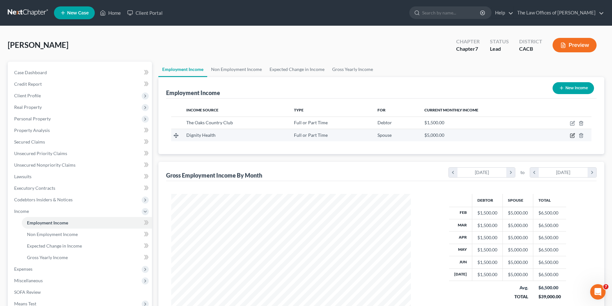
click at [571, 136] on icon "button" at bounding box center [572, 136] width 4 height 4
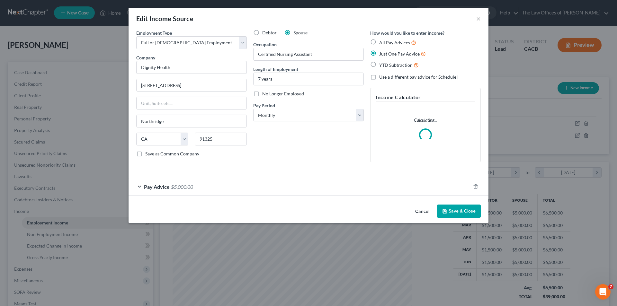
scroll to position [121, 255]
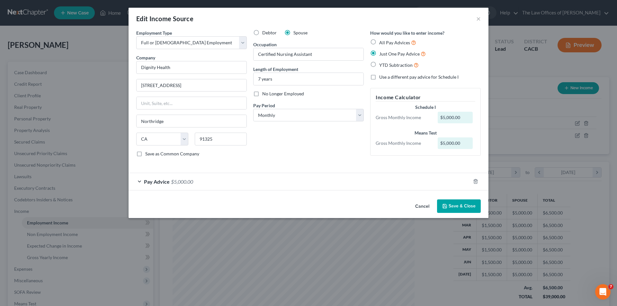
click at [179, 182] on span "$5,000.00" at bounding box center [182, 182] width 22 height 6
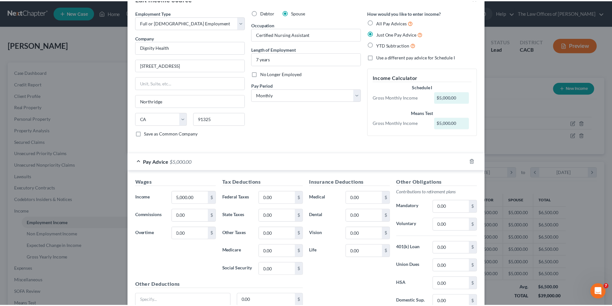
scroll to position [76, 0]
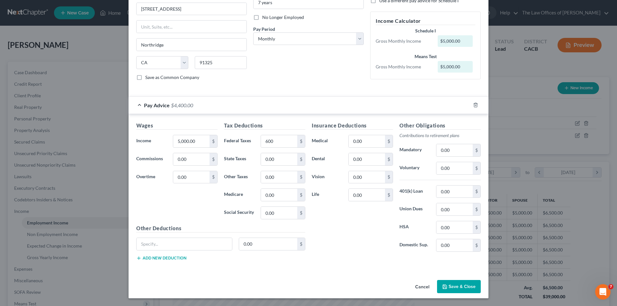
click at [453, 285] on button "Save & Close" at bounding box center [459, 286] width 44 height 13
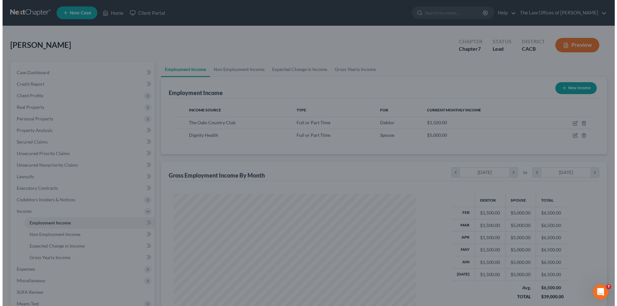
scroll to position [321137, 321005]
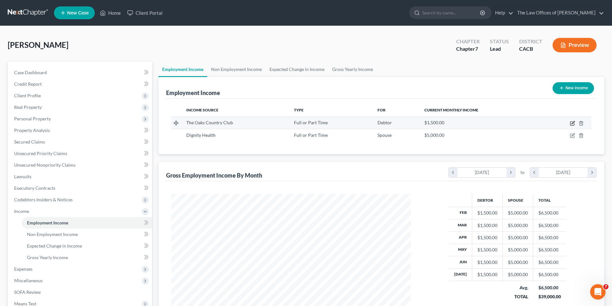
click at [572, 124] on icon "button" at bounding box center [573, 122] width 3 height 3
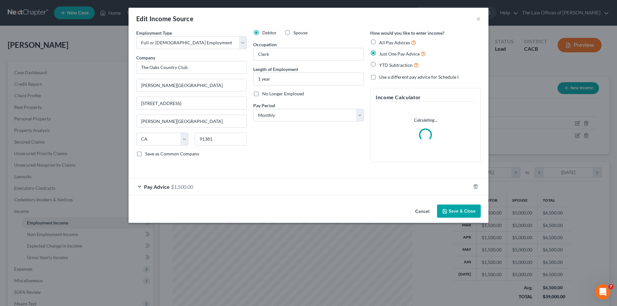
scroll to position [121, 255]
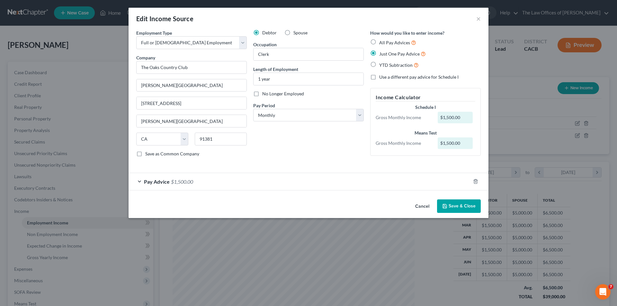
click at [234, 188] on div "Pay Advice $1,500.00" at bounding box center [300, 181] width 342 height 17
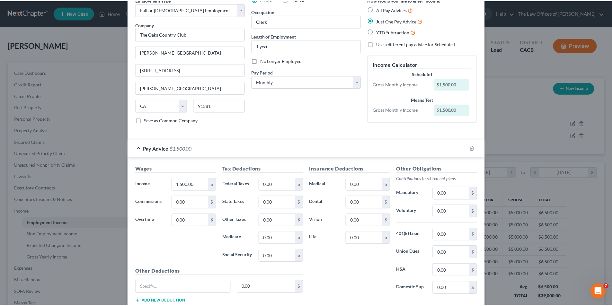
scroll to position [64, 0]
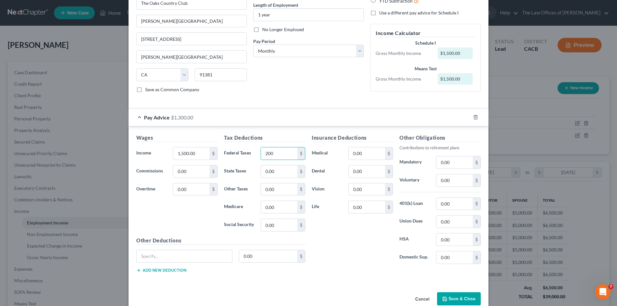
click at [458, 298] on button "Save & Close" at bounding box center [459, 298] width 44 height 13
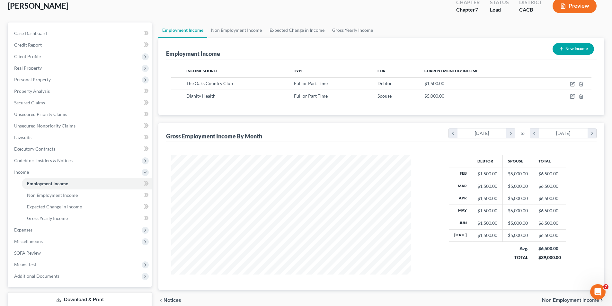
scroll to position [82, 0]
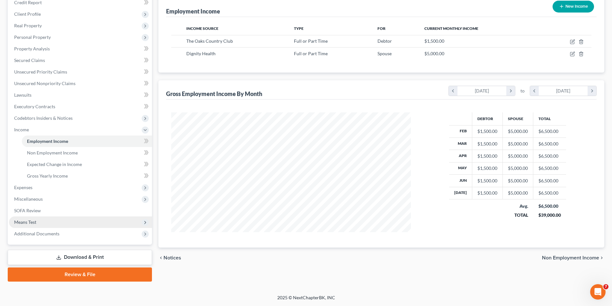
click at [29, 222] on span "Means Test" at bounding box center [25, 221] width 22 height 5
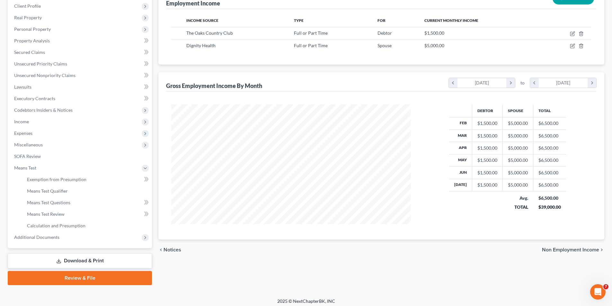
scroll to position [93, 0]
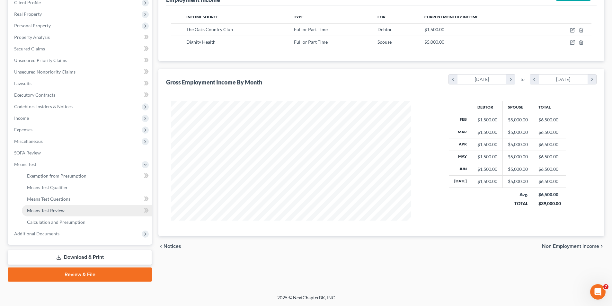
click at [58, 213] on span "Means Test Review" at bounding box center [46, 210] width 38 height 5
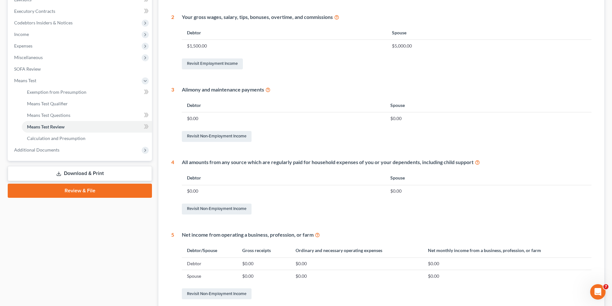
scroll to position [240, 0]
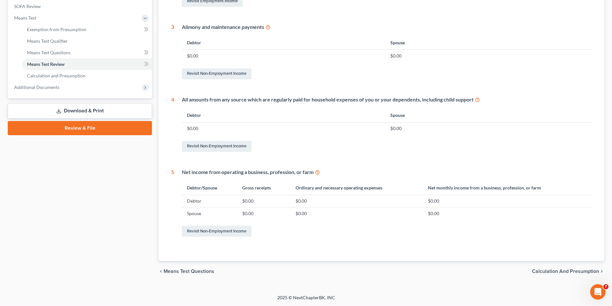
click at [562, 270] on span "Calculation and Presumption" at bounding box center [565, 271] width 67 height 5
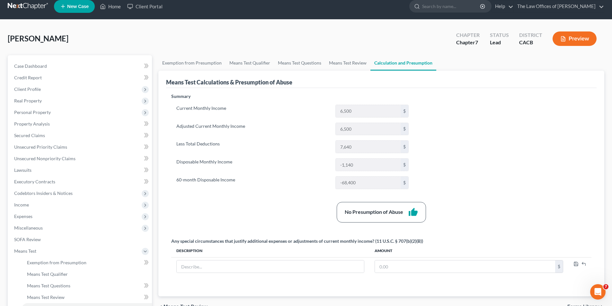
scroll to position [93, 0]
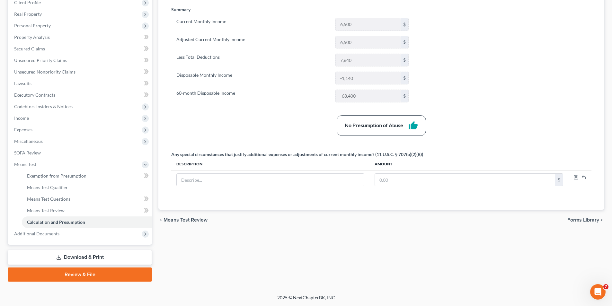
click at [79, 256] on link "Download & Print" at bounding box center [80, 257] width 144 height 15
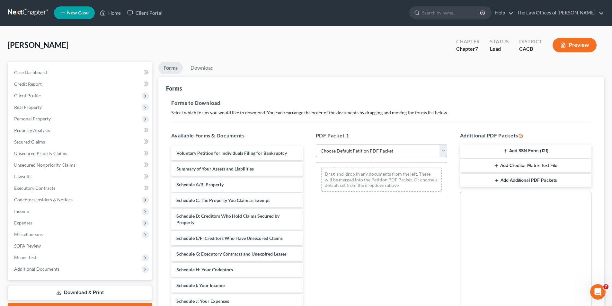
click at [370, 152] on select "Choose Default Petition PDF Packet Complete Bankruptcy Petition (all forms and …" at bounding box center [381, 151] width 131 height 13
click at [316, 145] on select "Choose Default Petition PDF Packet Complete Bankruptcy Petition (all forms and …" at bounding box center [381, 151] width 131 height 13
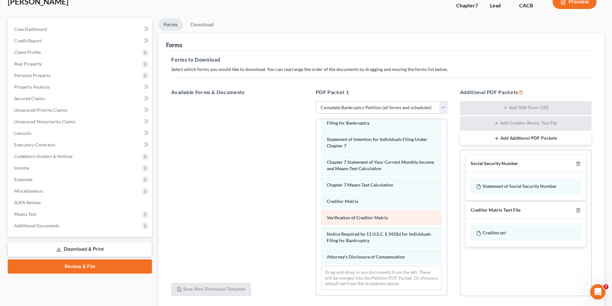
scroll to position [91, 0]
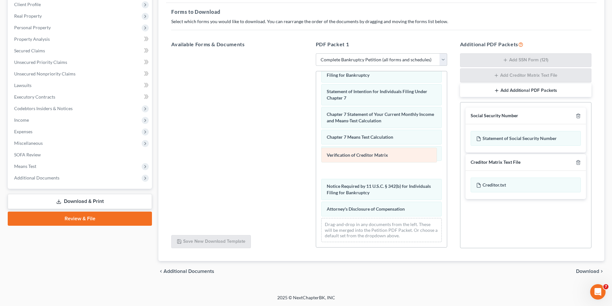
drag, startPoint x: 365, startPoint y: 171, endPoint x: 365, endPoint y: 158, distance: 12.9
click at [365, 155] on div "Verification of Creditor Matrix Voluntary Petition for Individuals Filing for B…" at bounding box center [381, 52] width 131 height 391
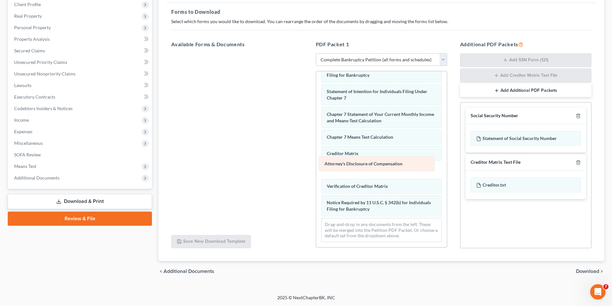
drag, startPoint x: 373, startPoint y: 208, endPoint x: 370, endPoint y: 163, distance: 44.4
click at [370, 163] on div "Attorney's Disclosure of Compensation Voluntary Petition for Individuals Filing…" at bounding box center [381, 52] width 131 height 391
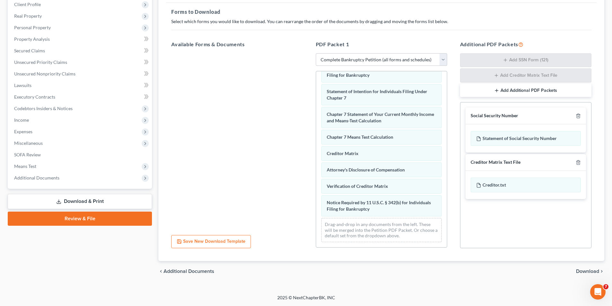
click at [586, 273] on span "Download" at bounding box center [587, 271] width 23 height 5
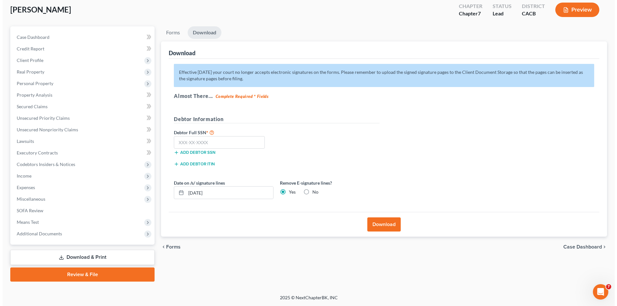
scroll to position [35, 0]
click at [384, 225] on button "Download" at bounding box center [381, 224] width 33 height 14
